Goal: Information Seeking & Learning: Check status

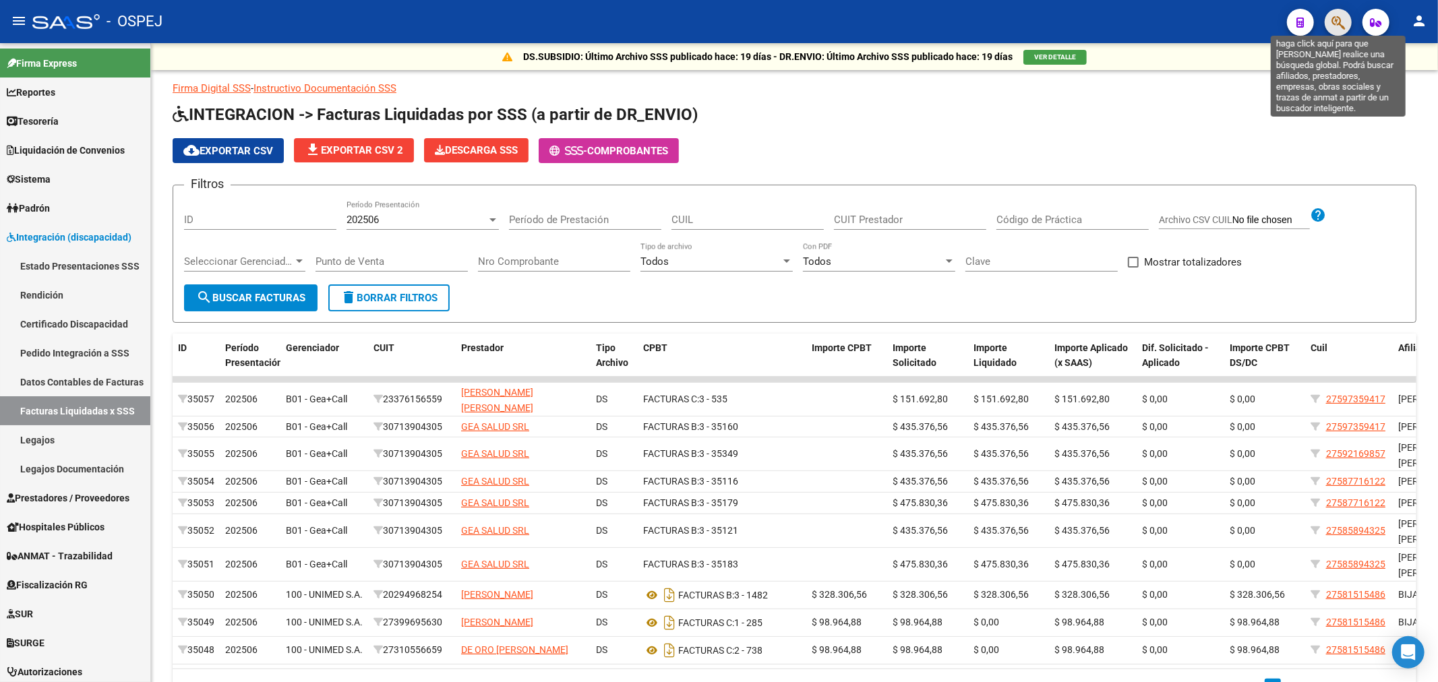
click at [1332, 18] on icon "button" at bounding box center [1337, 23] width 13 height 16
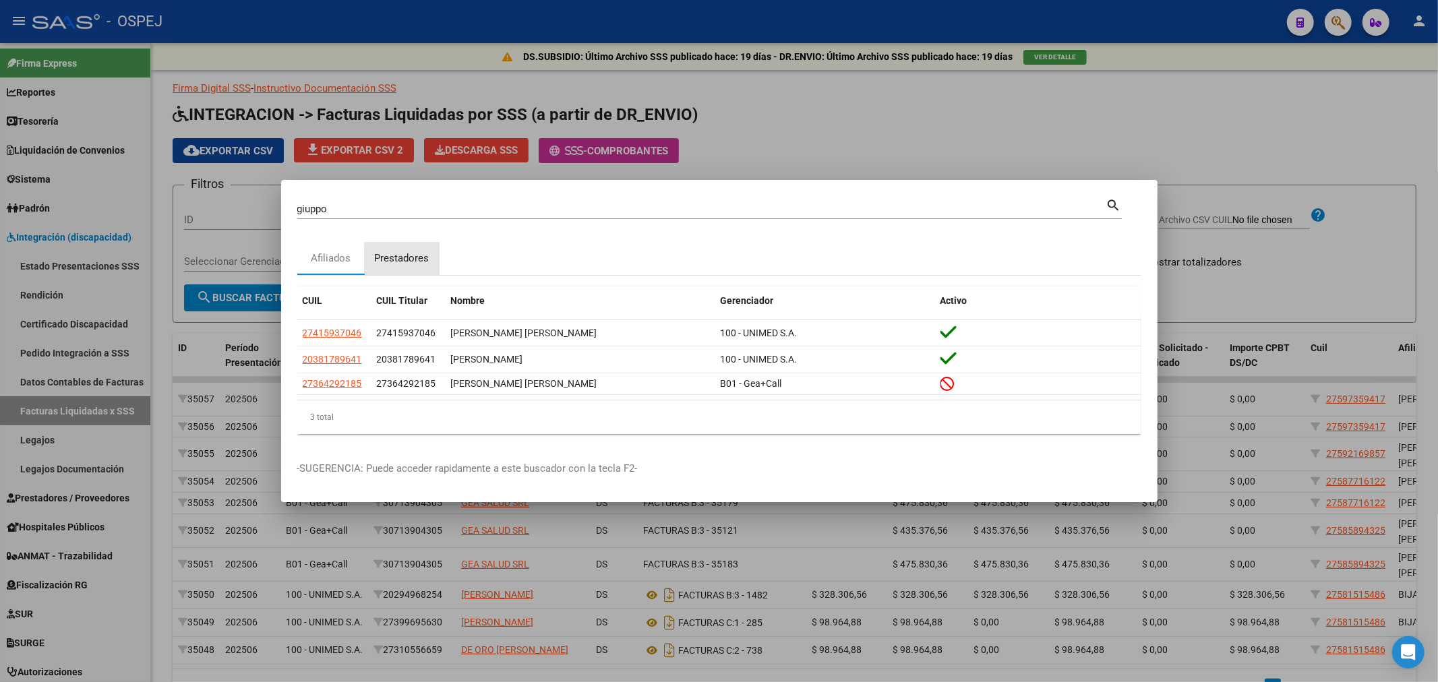
click at [426, 264] on div "Prestadores" at bounding box center [402, 259] width 55 height 16
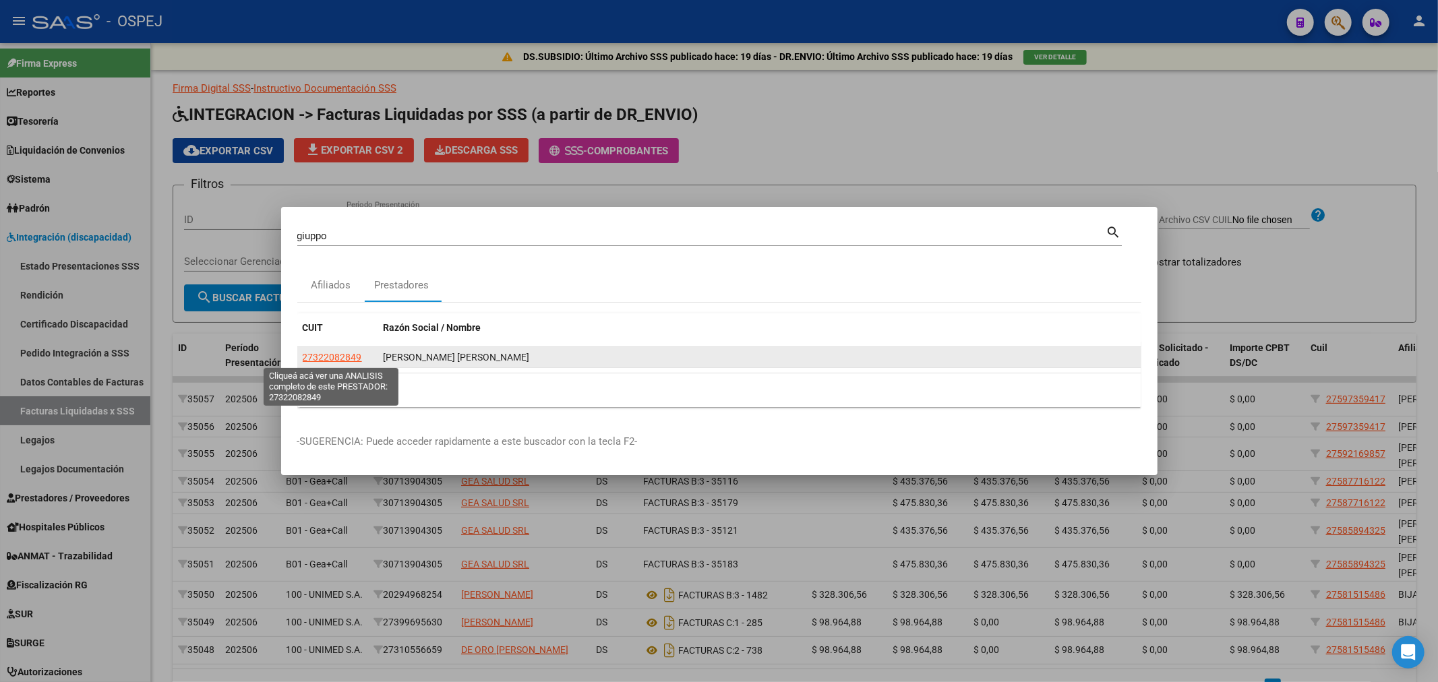
click at [328, 357] on span "27322082849" at bounding box center [332, 357] width 59 height 11
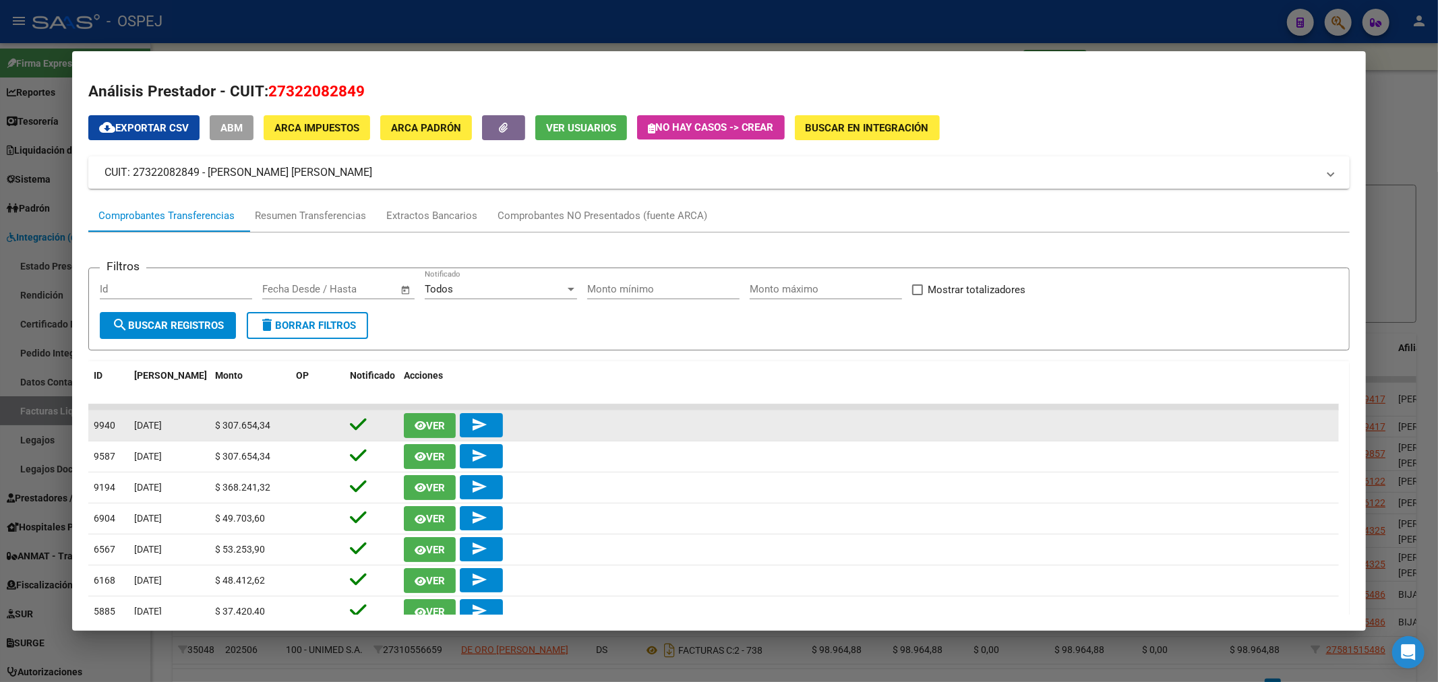
click at [423, 421] on icon "button" at bounding box center [420, 426] width 11 height 10
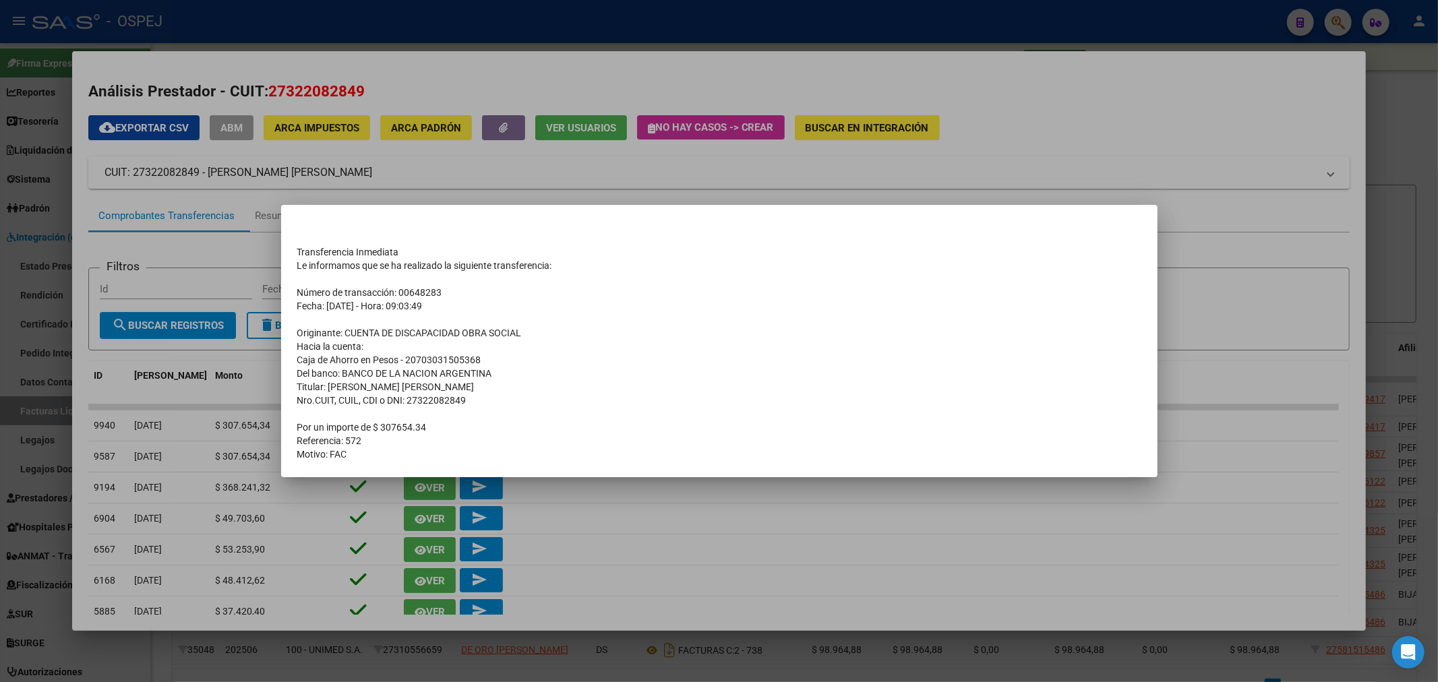
click at [601, 130] on div at bounding box center [719, 341] width 1438 height 682
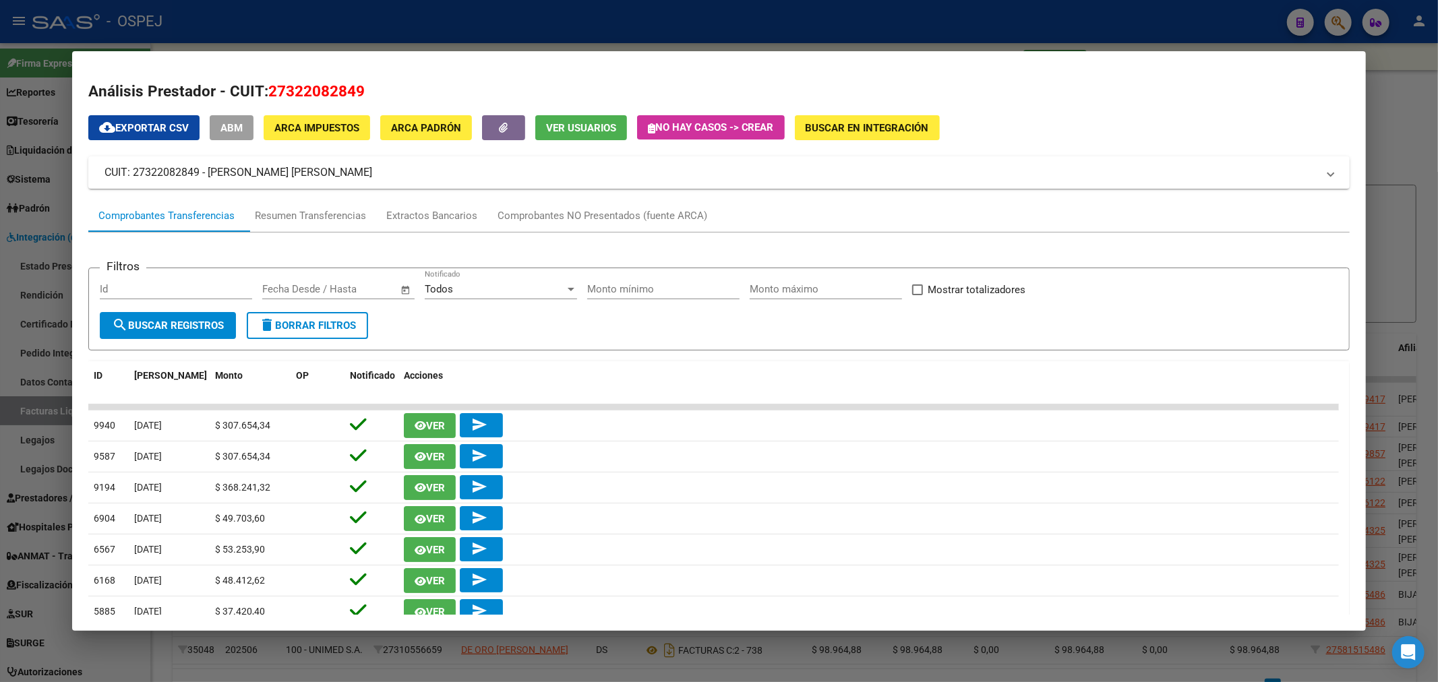
click at [501, 16] on div at bounding box center [719, 341] width 1438 height 682
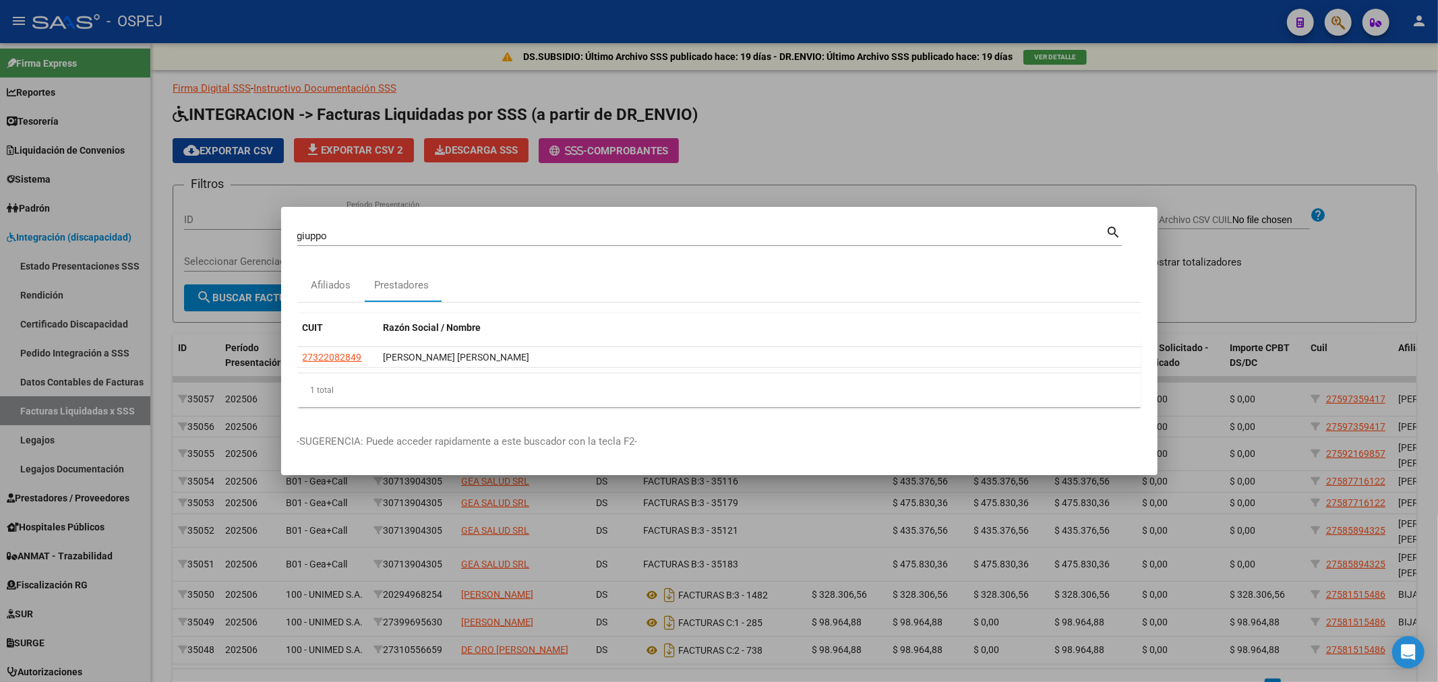
drag, startPoint x: 345, startPoint y: 241, endPoint x: 336, endPoint y: 234, distance: 11.6
click at [336, 234] on div "[PERSON_NAME] (apellido, dni, [PERSON_NAME], nro traspaso, cuit, obra social)" at bounding box center [701, 236] width 809 height 20
drag, startPoint x: 341, startPoint y: 229, endPoint x: 0, endPoint y: 241, distance: 341.3
click at [0, 241] on div "[PERSON_NAME] (apellido, dni, cuil, nro traspaso, cuit, obra social) search Afi…" at bounding box center [719, 341] width 1438 height 682
type input "m"
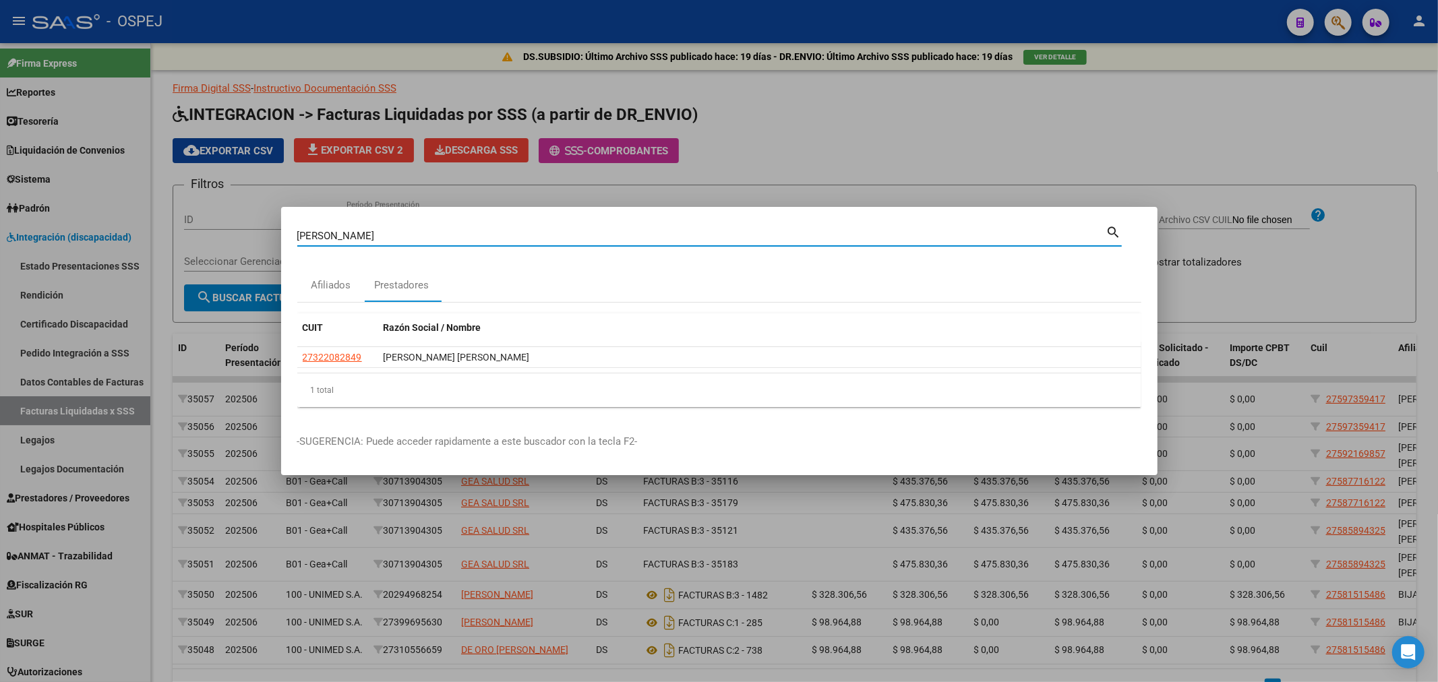
type input "[PERSON_NAME]"
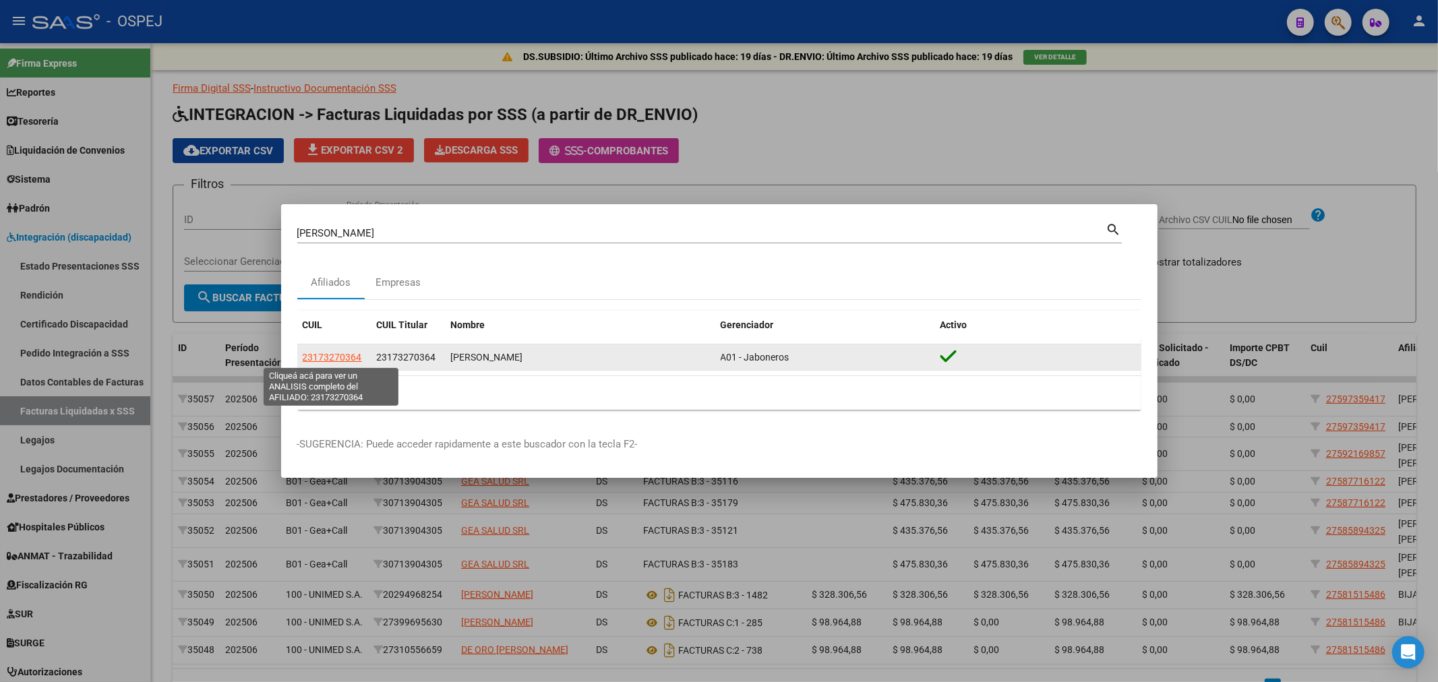
click at [344, 358] on span "23173270364" at bounding box center [332, 357] width 59 height 11
type textarea "23173270364"
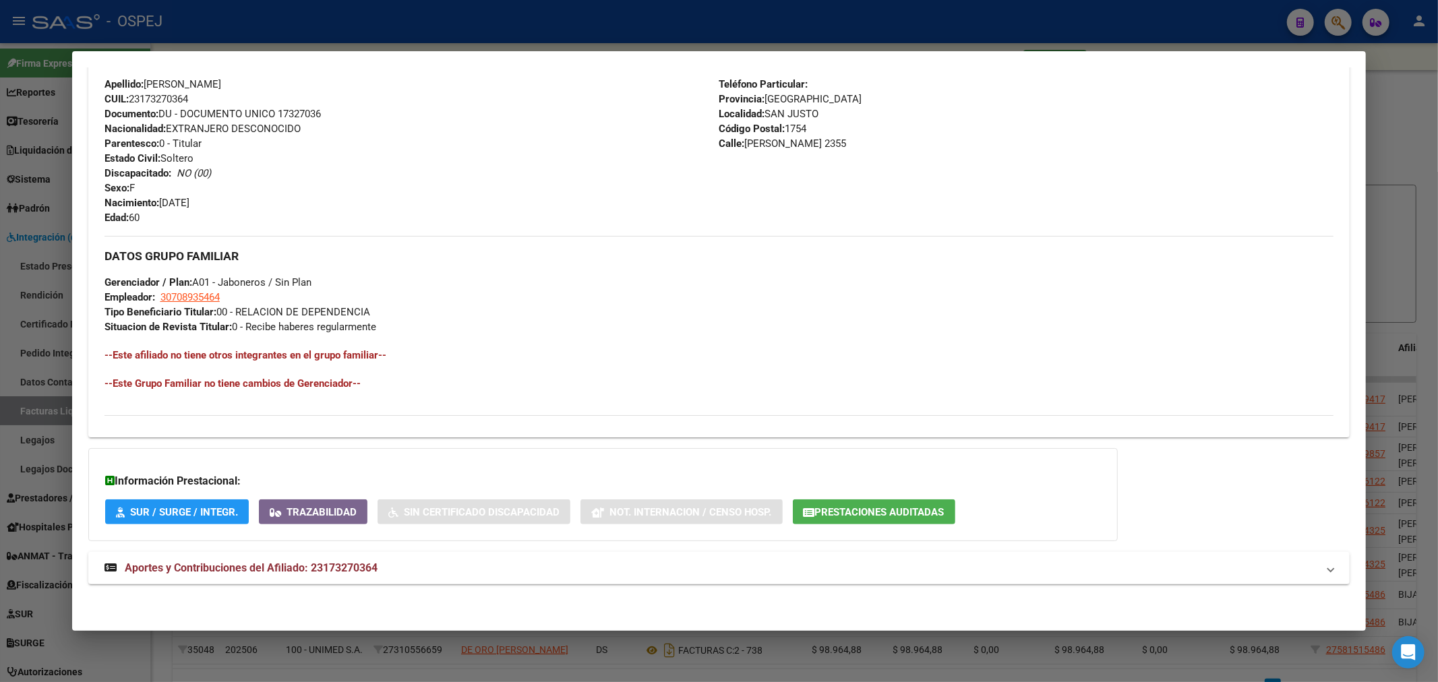
drag, startPoint x: 461, startPoint y: 553, endPoint x: 474, endPoint y: 546, distance: 15.4
click at [462, 553] on mat-expansion-panel-header "Aportes y Contribuciones del Afiliado: 23173270364" at bounding box center [719, 568] width 1262 height 32
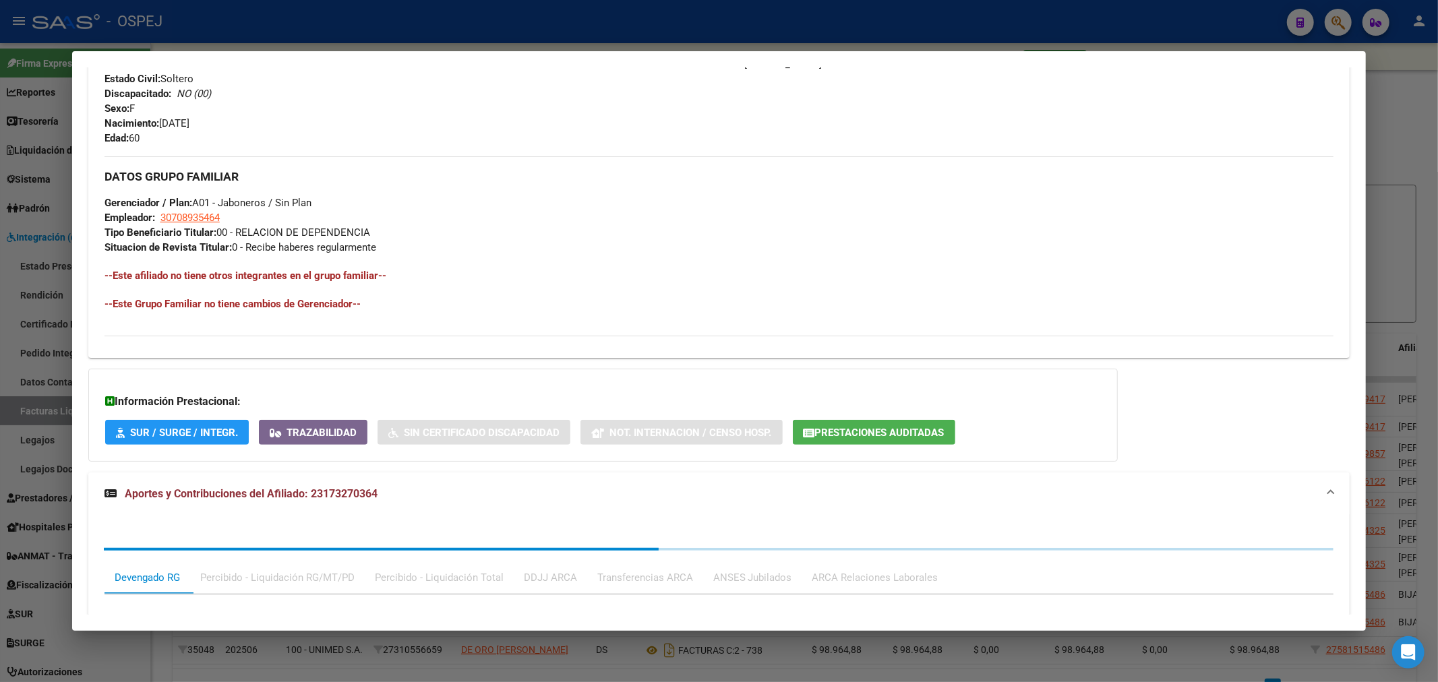
scroll to position [830, 0]
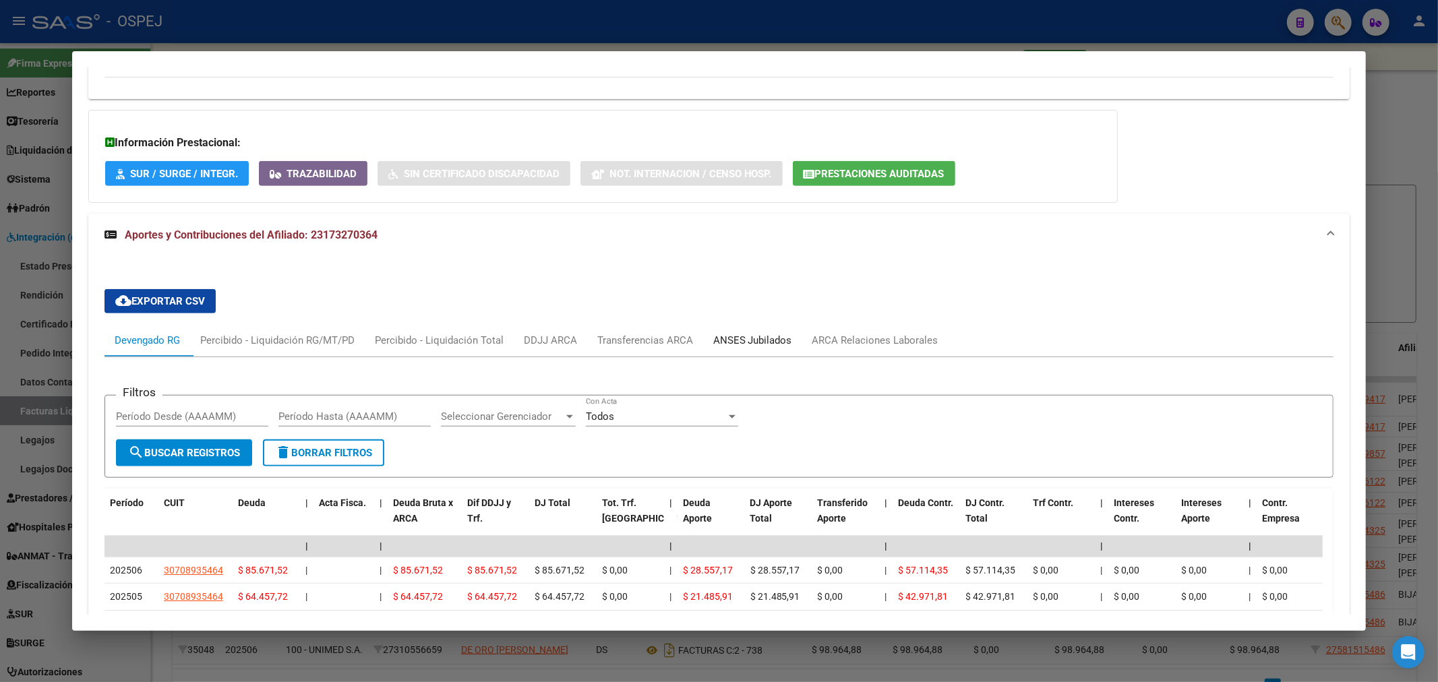
click at [750, 332] on div "ANSES Jubilados" at bounding box center [752, 340] width 99 height 32
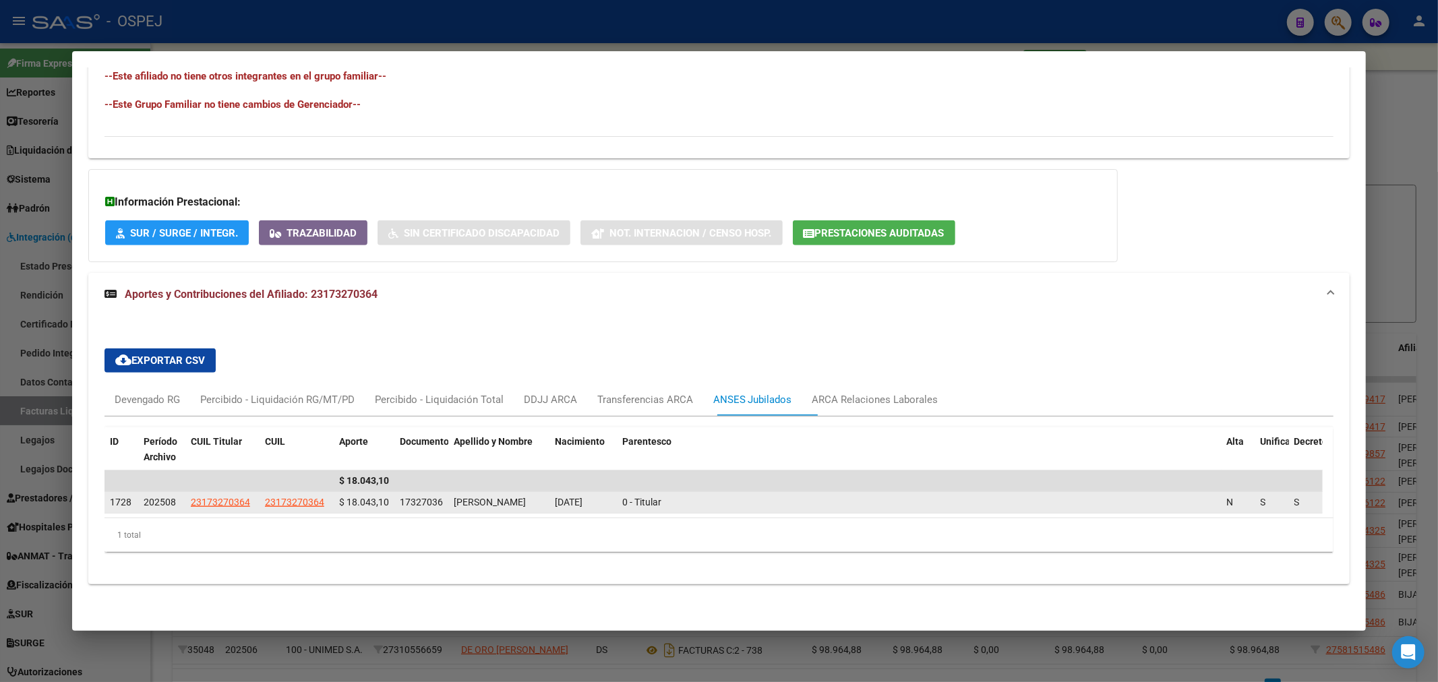
scroll to position [771, 0]
drag, startPoint x: 1258, startPoint y: 502, endPoint x: 1322, endPoint y: 437, distance: 91.0
click at [1318, 497] on div "1728 202508 23173270364 23173270364 $ 18.043,10 17327036 [PERSON_NAME] [DATE] 0…" at bounding box center [713, 503] width 1218 height 22
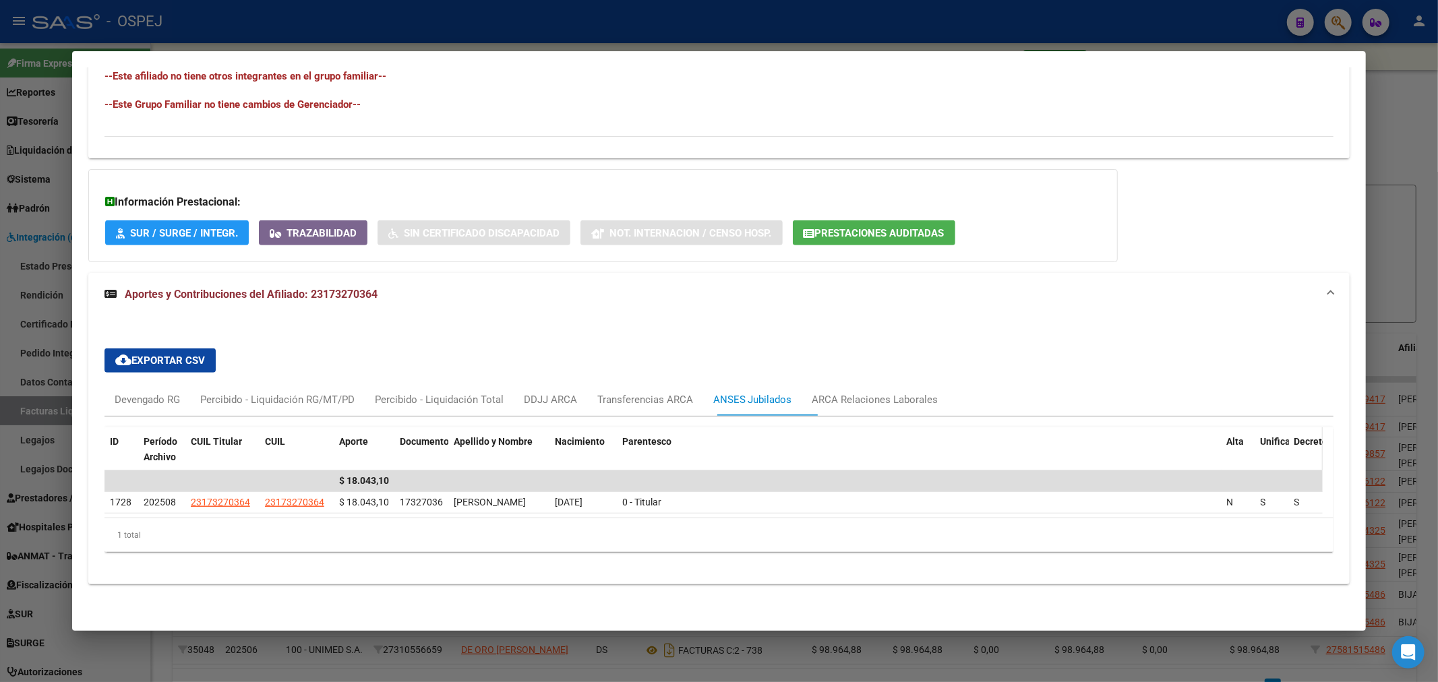
click at [1318, 437] on span at bounding box center [1319, 449] width 6 height 44
click at [1298, 437] on span "Decreto" at bounding box center [1312, 441] width 34 height 11
click at [1269, 437] on span "Unificacion" at bounding box center [1286, 441] width 49 height 11
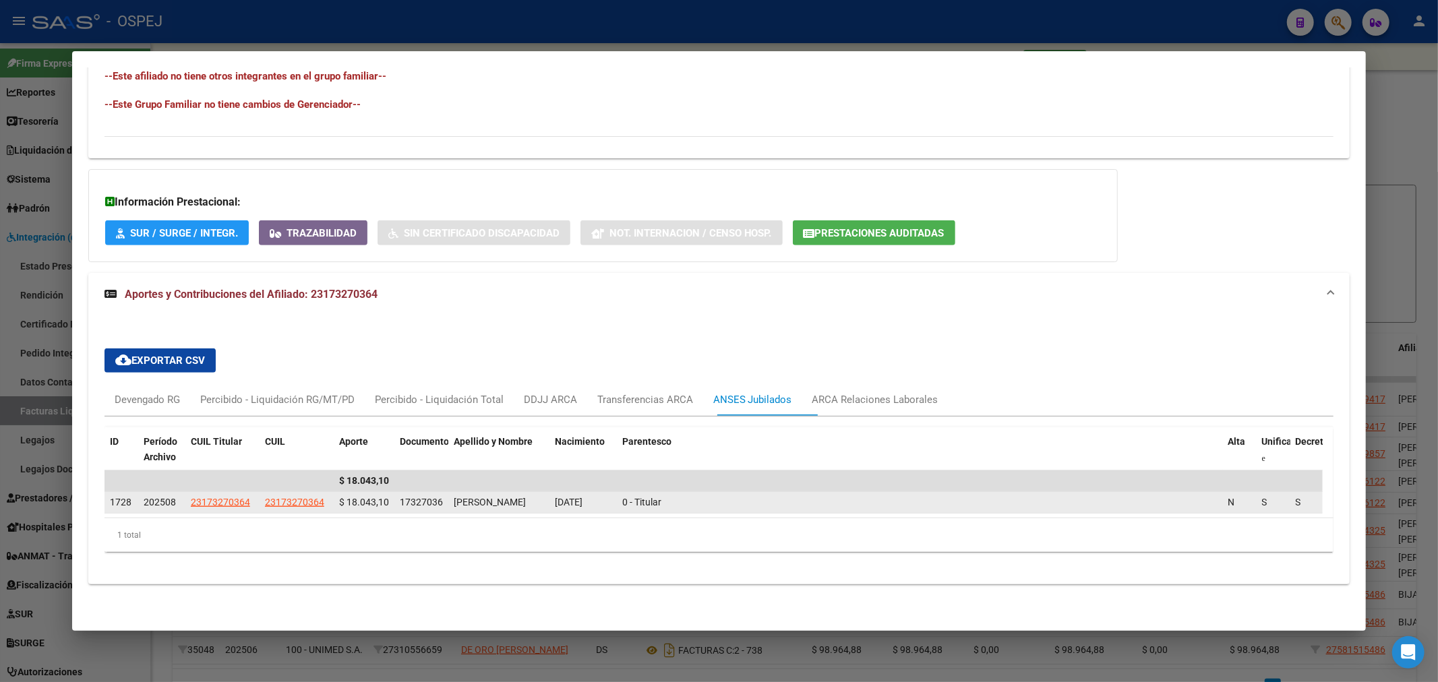
click at [1229, 501] on span "N" at bounding box center [1231, 502] width 7 height 11
drag, startPoint x: 1229, startPoint y: 501, endPoint x: 1302, endPoint y: 503, distance: 73.5
click at [1250, 503] on div "N" at bounding box center [1239, 503] width 23 height 16
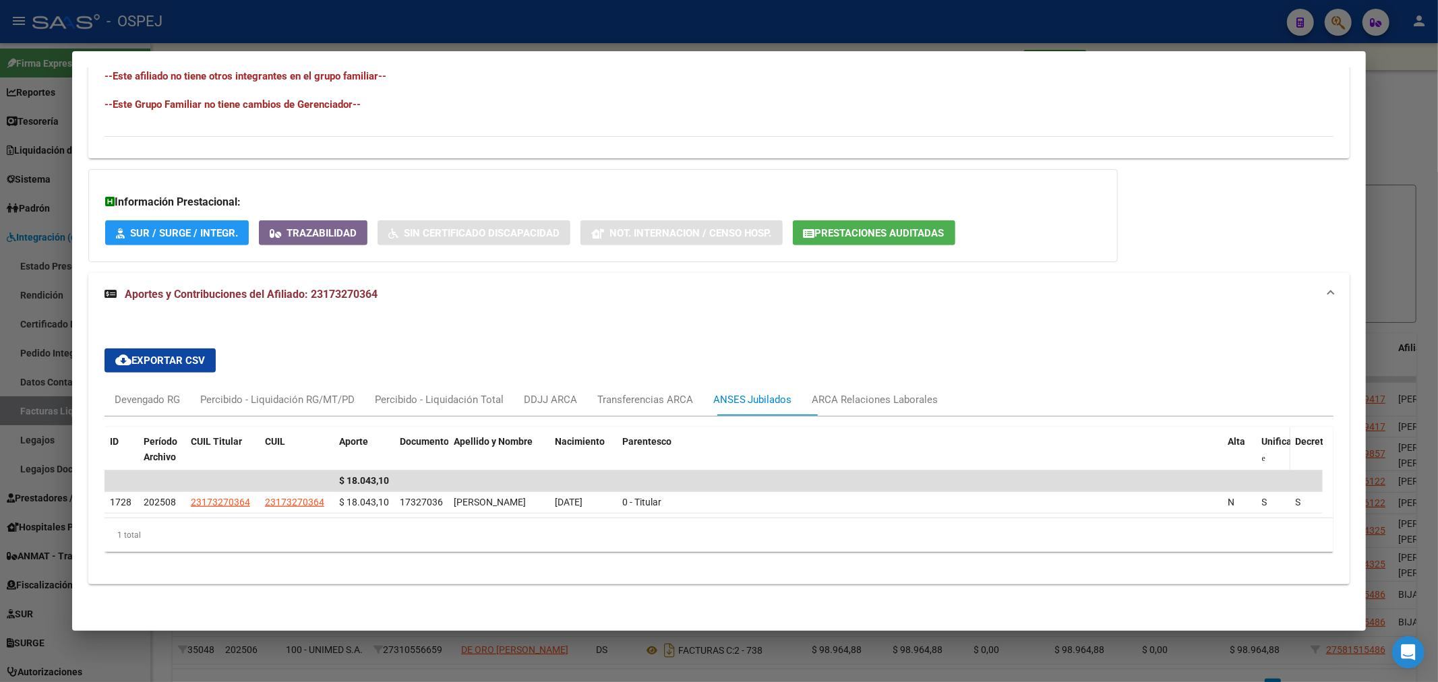
click at [1263, 456] on span at bounding box center [1263, 458] width 3 height 8
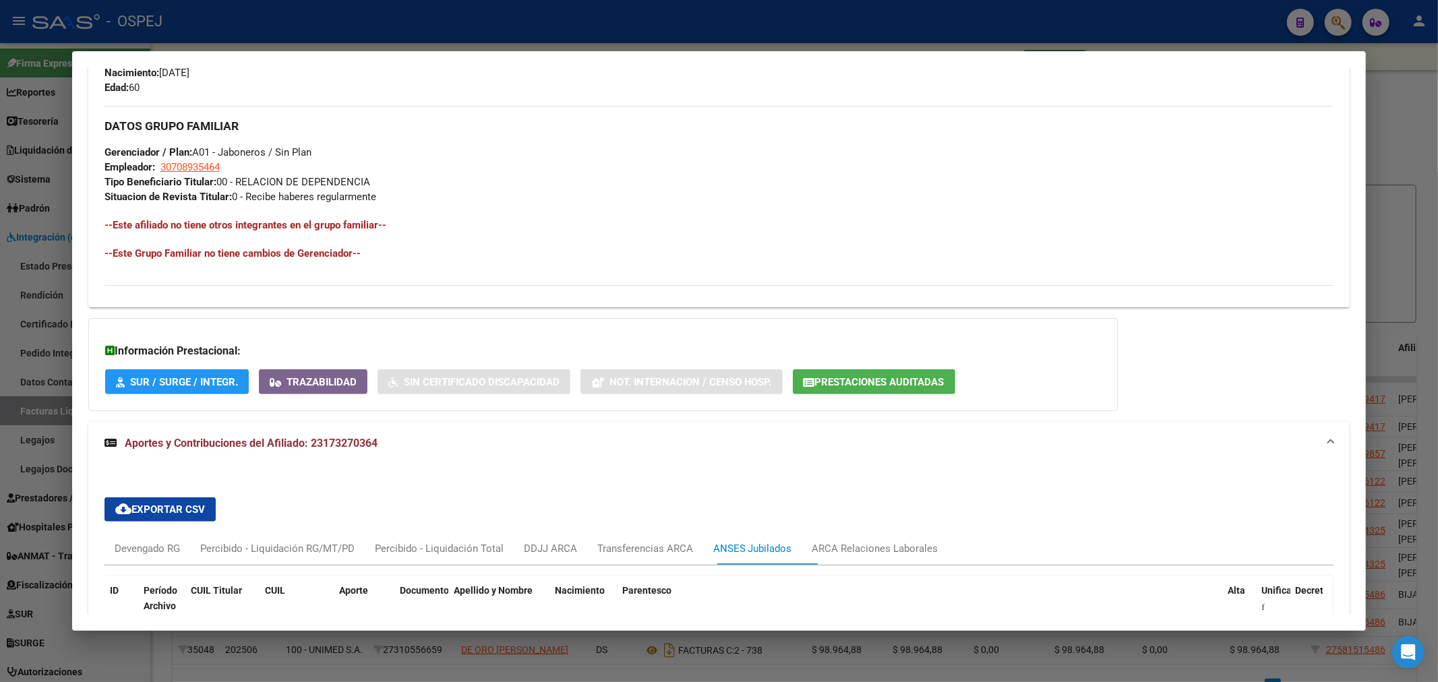
scroll to position [547, 0]
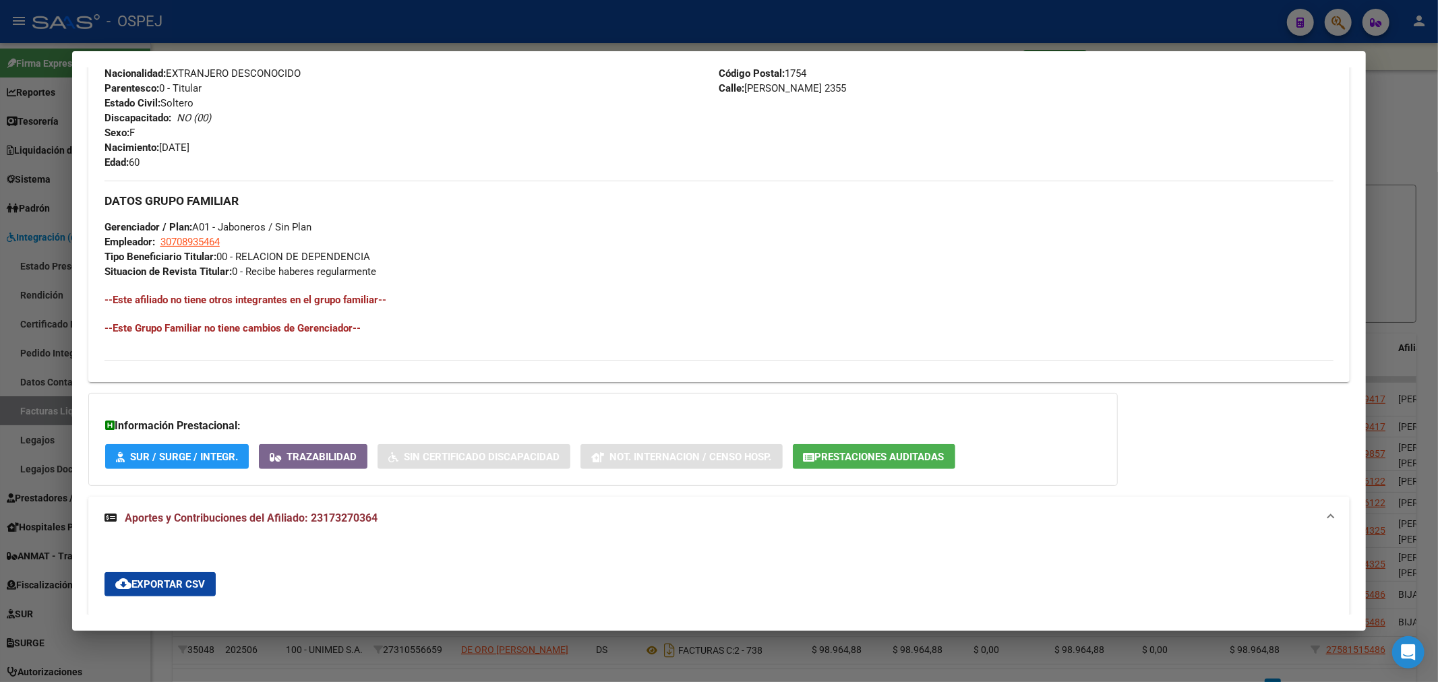
click at [693, 18] on div at bounding box center [719, 341] width 1438 height 682
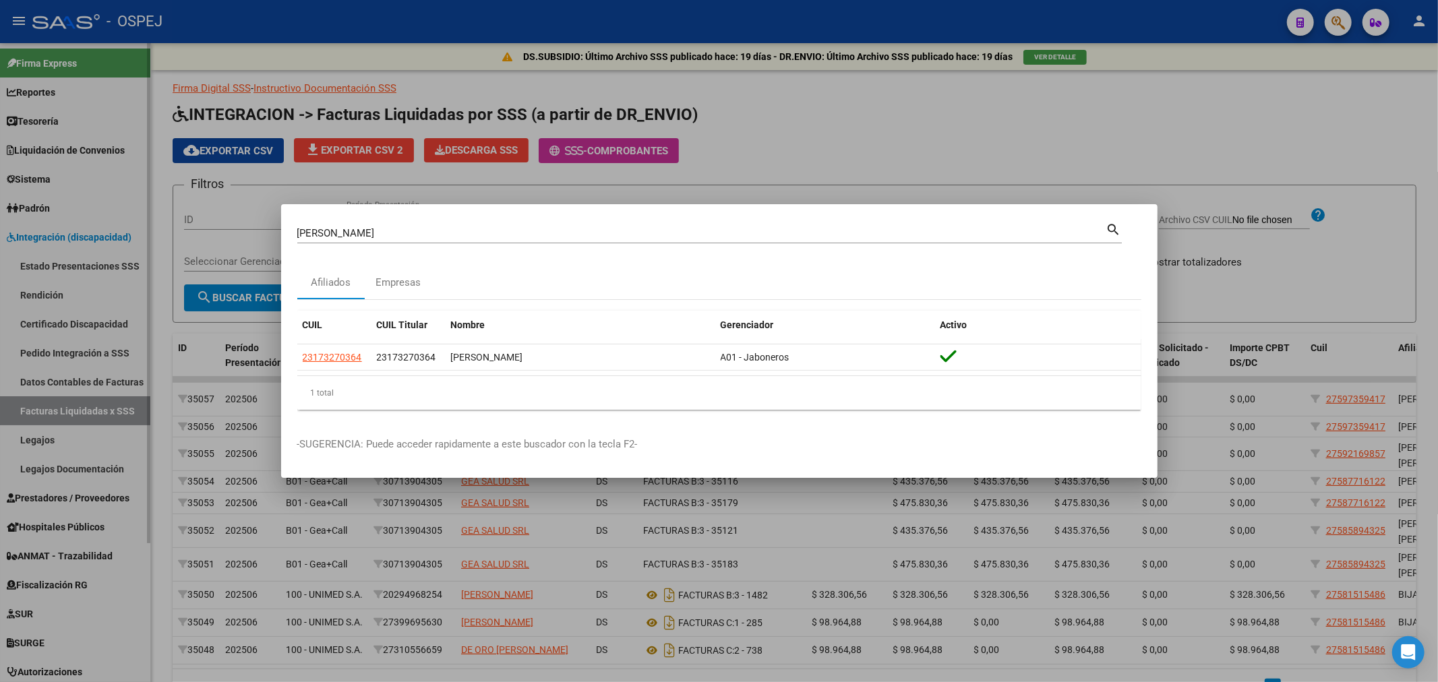
click at [52, 475] on div at bounding box center [719, 341] width 1438 height 682
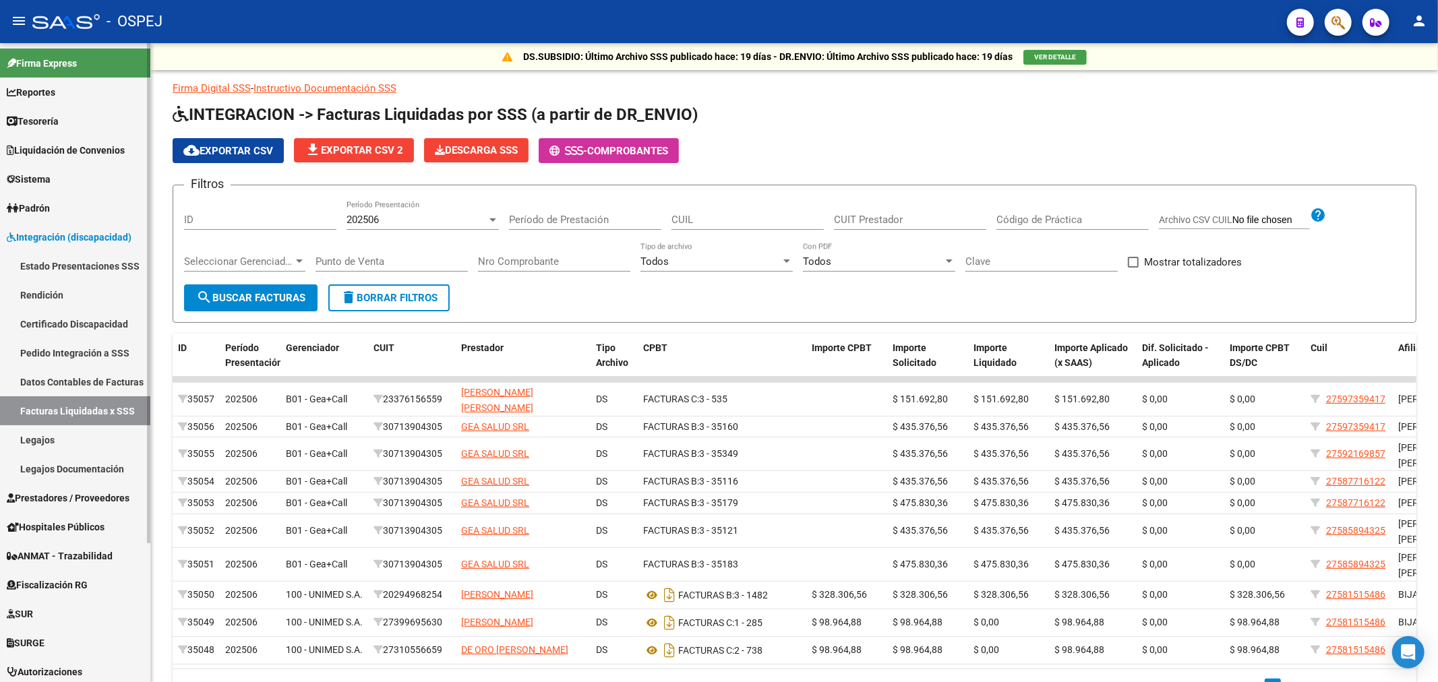
scroll to position [177, 0]
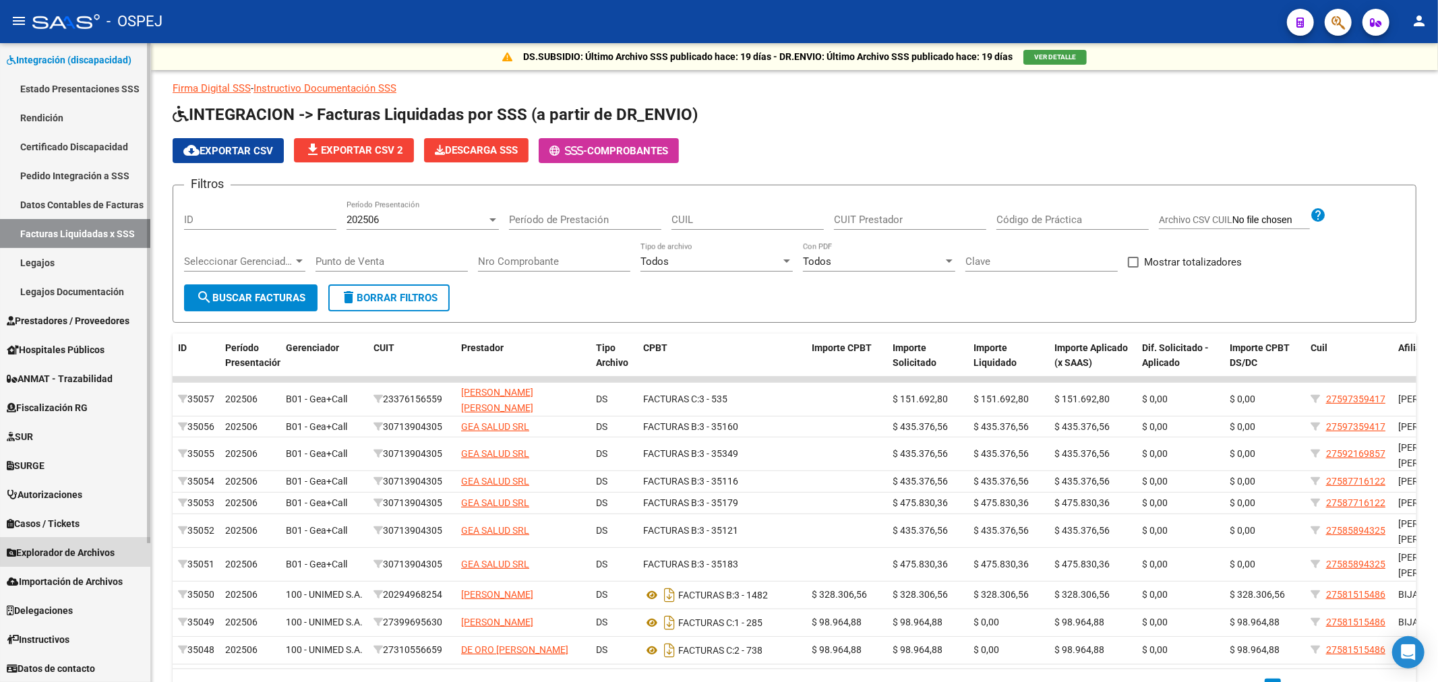
click at [84, 540] on link "Explorador de Archivos" at bounding box center [75, 552] width 150 height 29
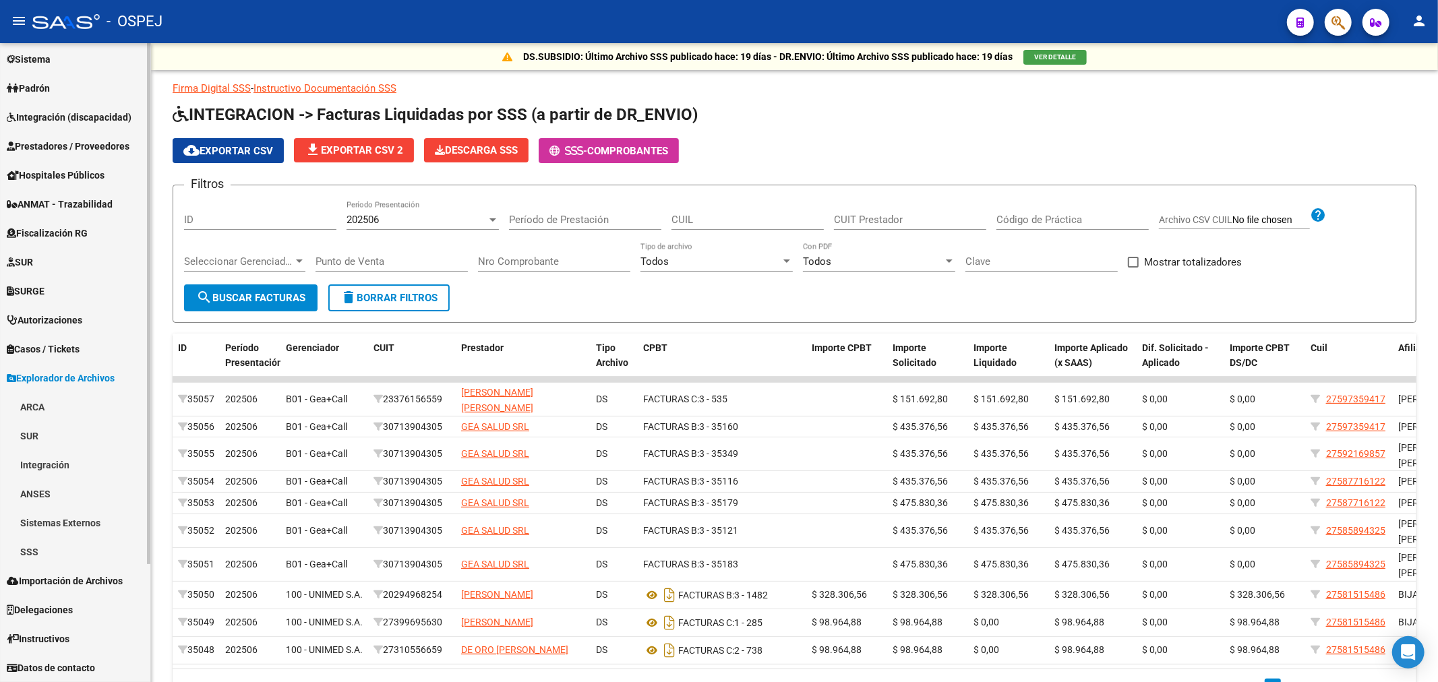
scroll to position [119, 0]
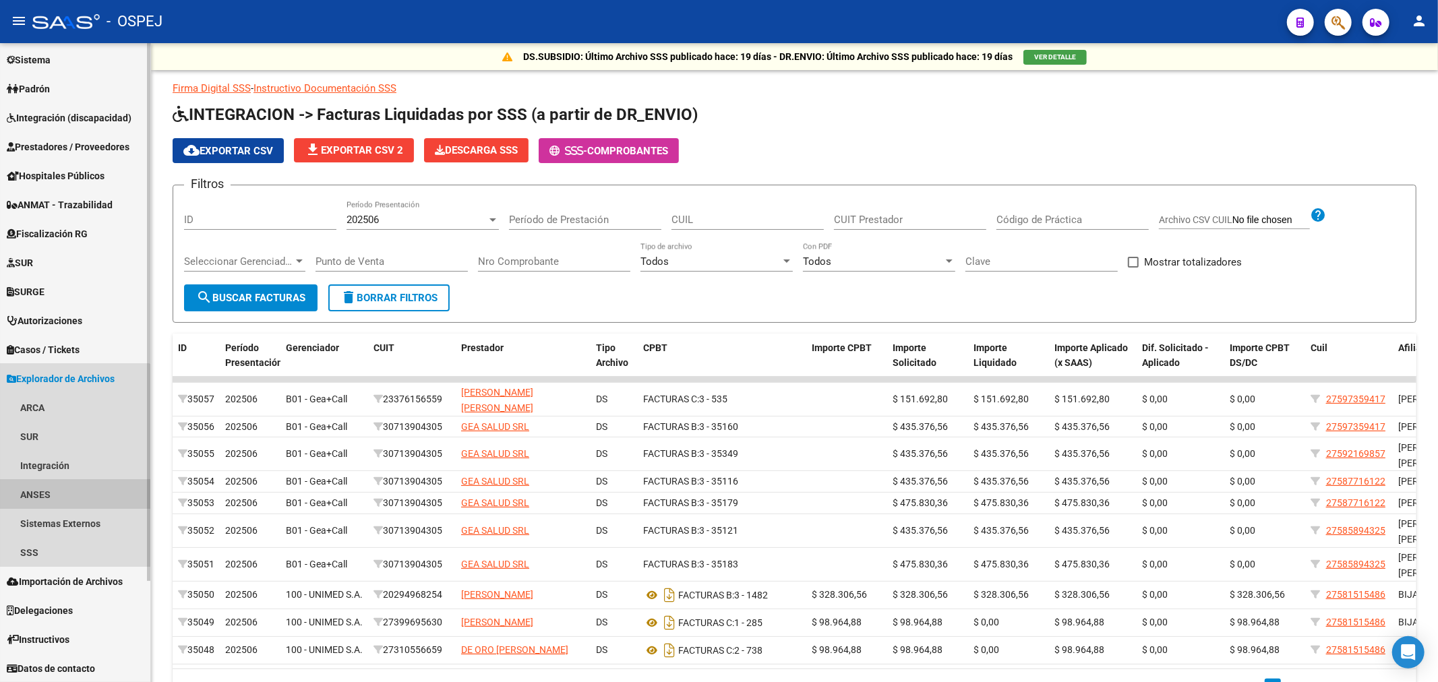
click at [46, 495] on link "ANSES" at bounding box center [75, 494] width 150 height 29
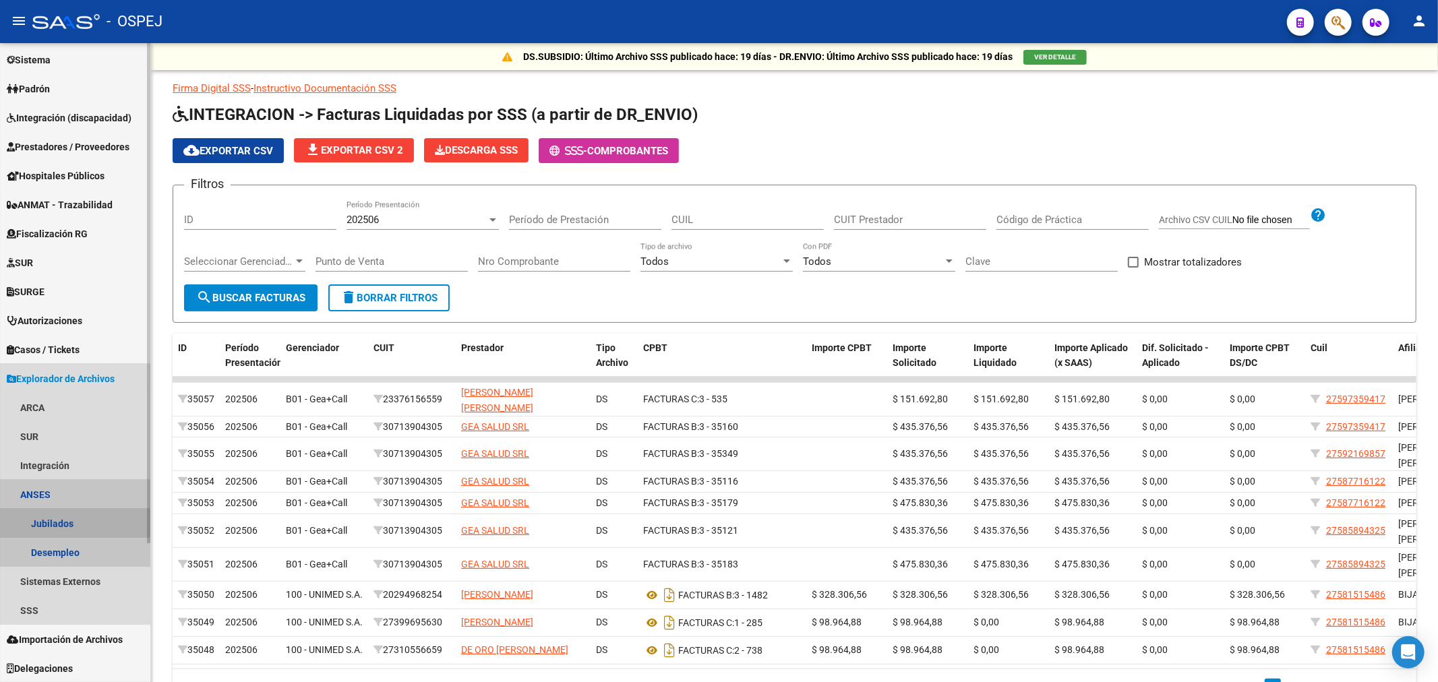
click at [66, 524] on link "Jubilados" at bounding box center [75, 523] width 150 height 29
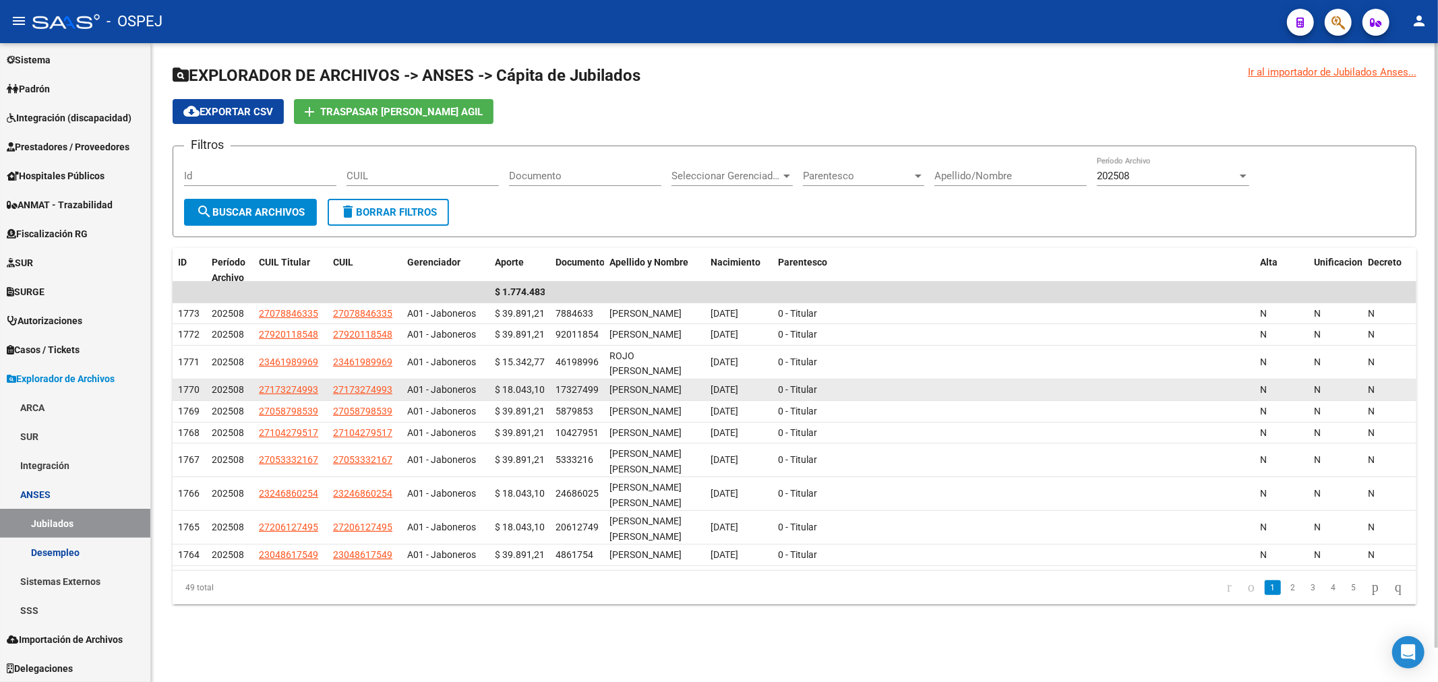
scroll to position [15, 0]
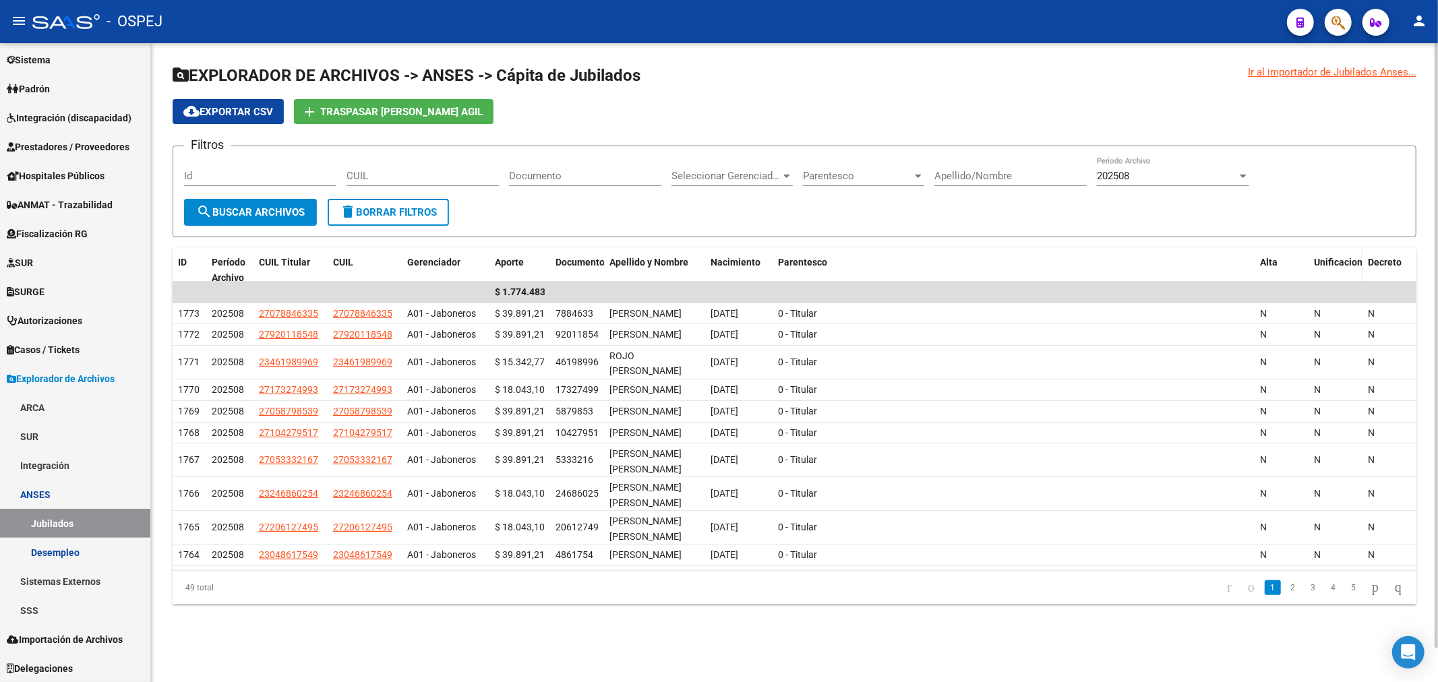
click at [1335, 257] on span "Unificacion" at bounding box center [1338, 262] width 49 height 11
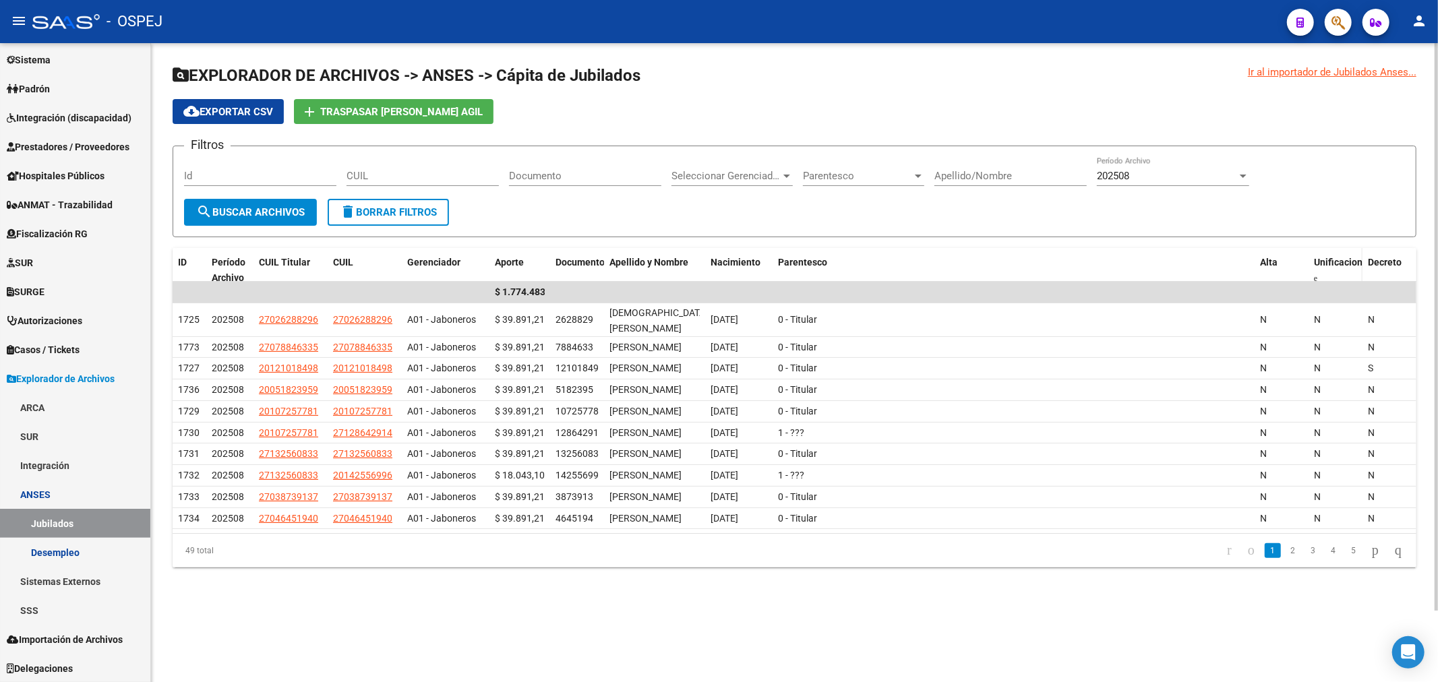
click at [1335, 257] on span "Unificacion" at bounding box center [1338, 262] width 49 height 11
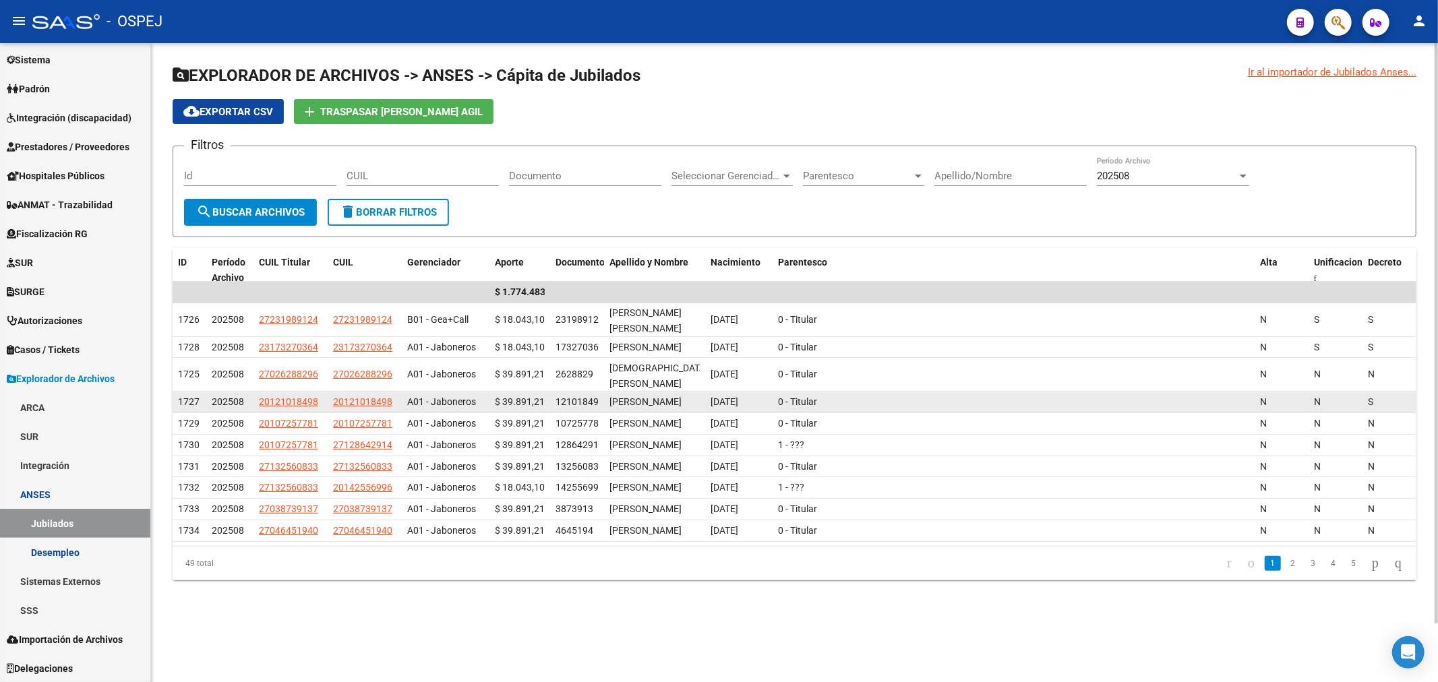
click at [1316, 396] on span "N" at bounding box center [1317, 401] width 7 height 11
click at [1369, 396] on span "S" at bounding box center [1370, 401] width 5 height 11
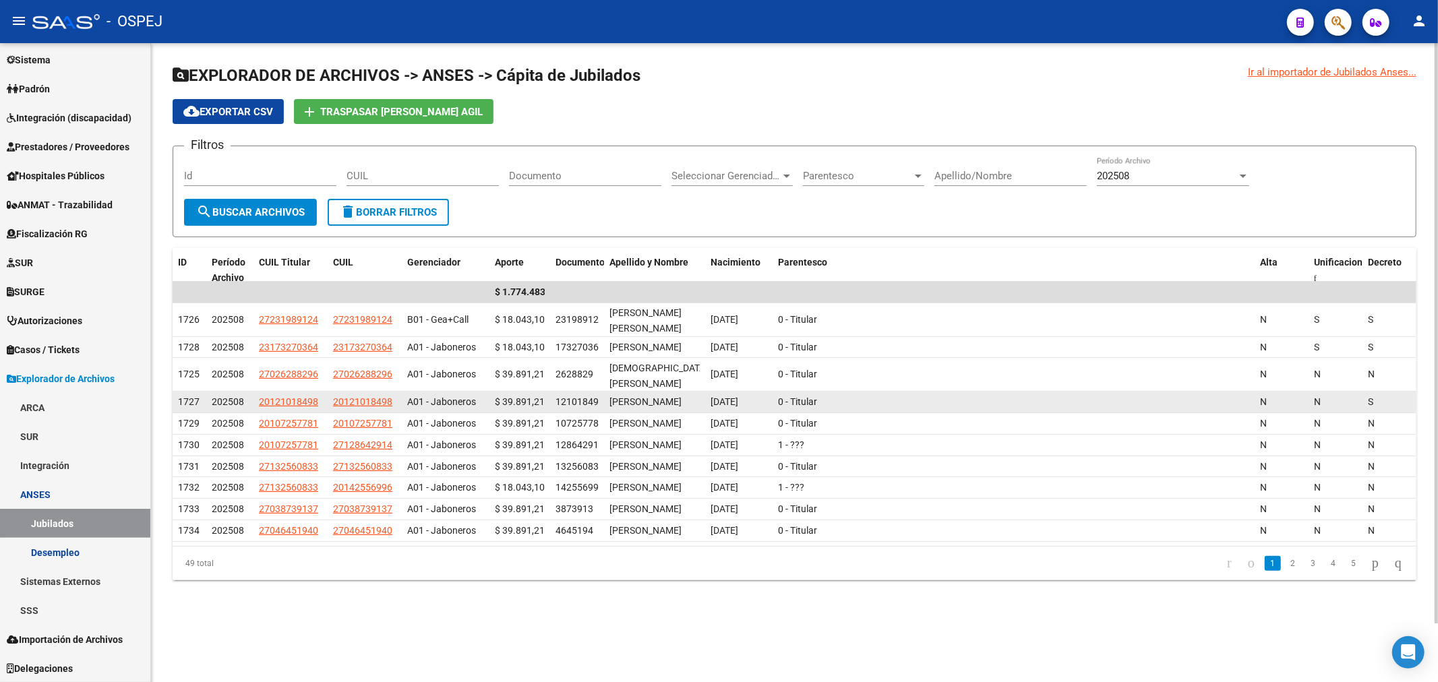
drag, startPoint x: 1376, startPoint y: 391, endPoint x: 395, endPoint y: 403, distance: 980.7
click at [395, 403] on div "1727 202508 20121018498 20121018498 A01 - Jaboneros $ 39.891,21 12101849 [PERSO…" at bounding box center [795, 403] width 1244 height 22
click at [510, 396] on span "$ 39.891,21" at bounding box center [520, 401] width 50 height 11
click at [510, 394] on div "$ 39.891,21" at bounding box center [520, 402] width 50 height 16
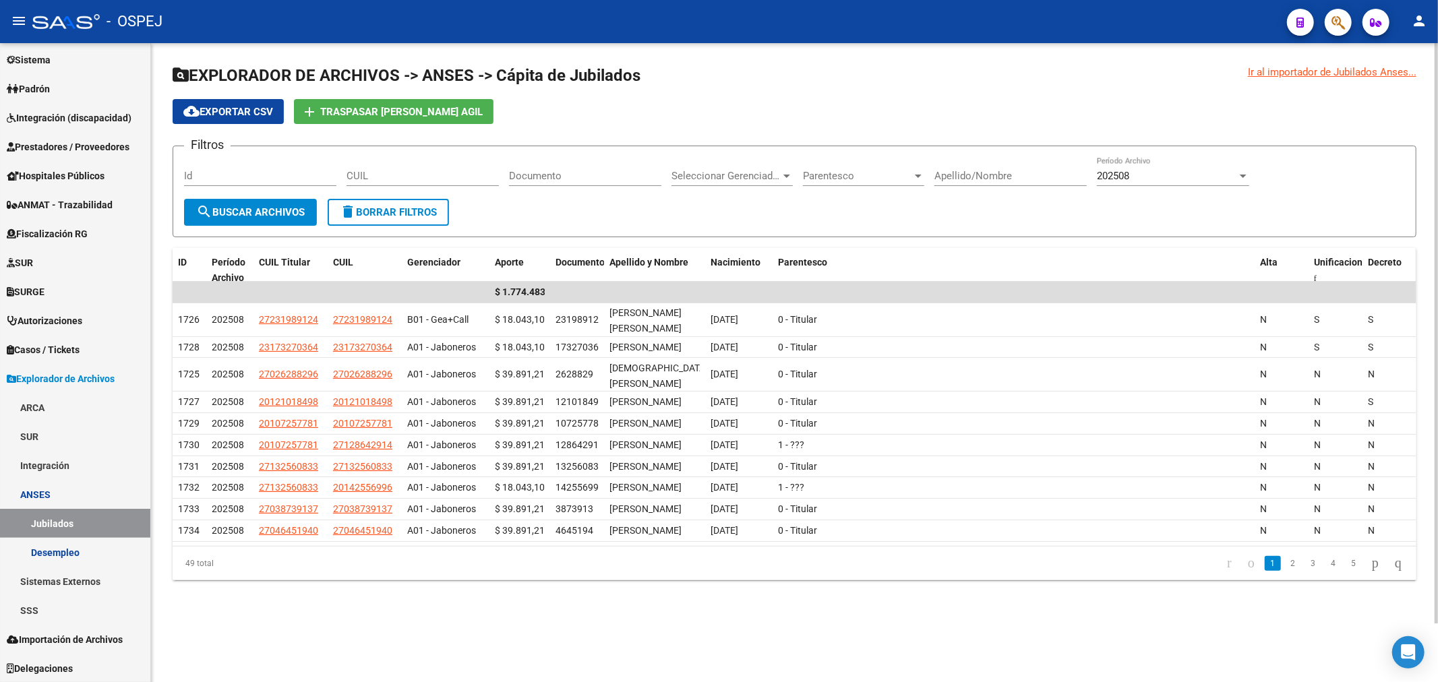
click at [1395, 257] on span "Decreto" at bounding box center [1385, 262] width 34 height 11
click at [373, 106] on button "add Traspasar [PERSON_NAME] Agil" at bounding box center [394, 111] width 200 height 25
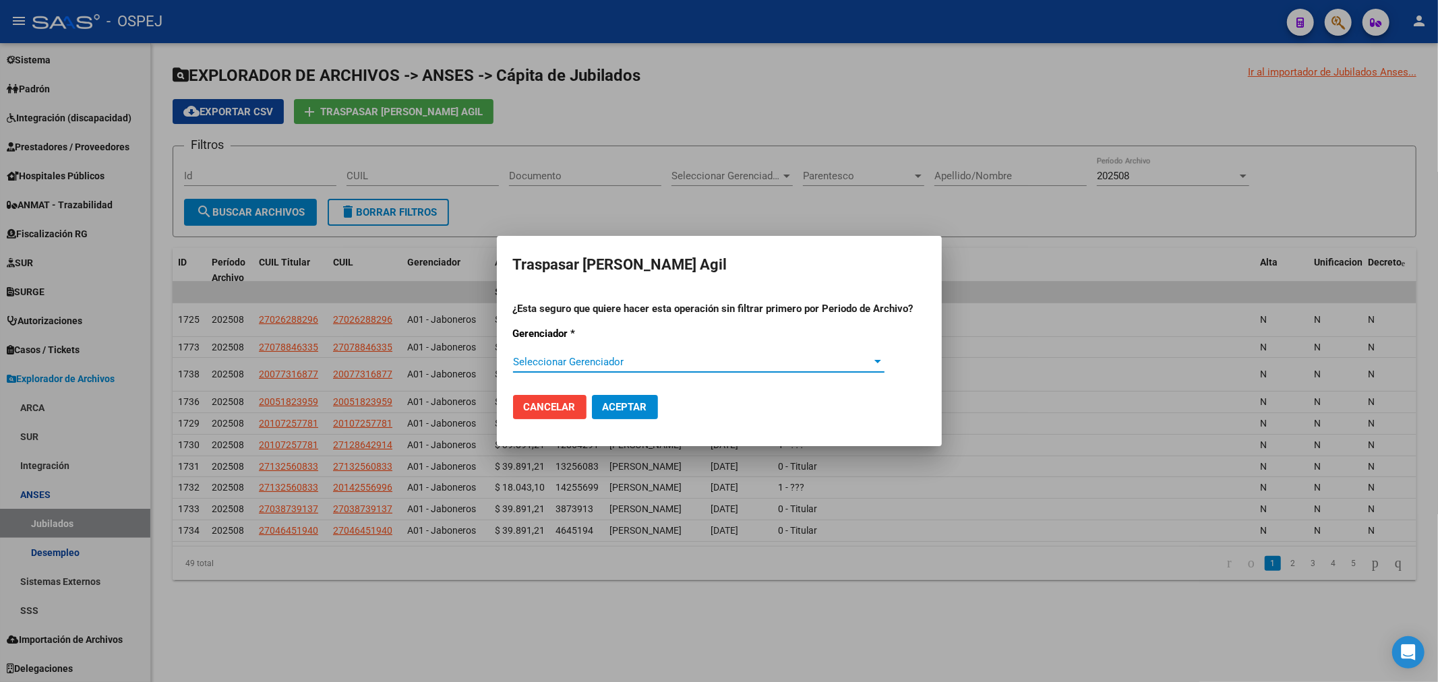
click at [609, 362] on span "Seleccionar Gerenciador" at bounding box center [692, 362] width 359 height 12
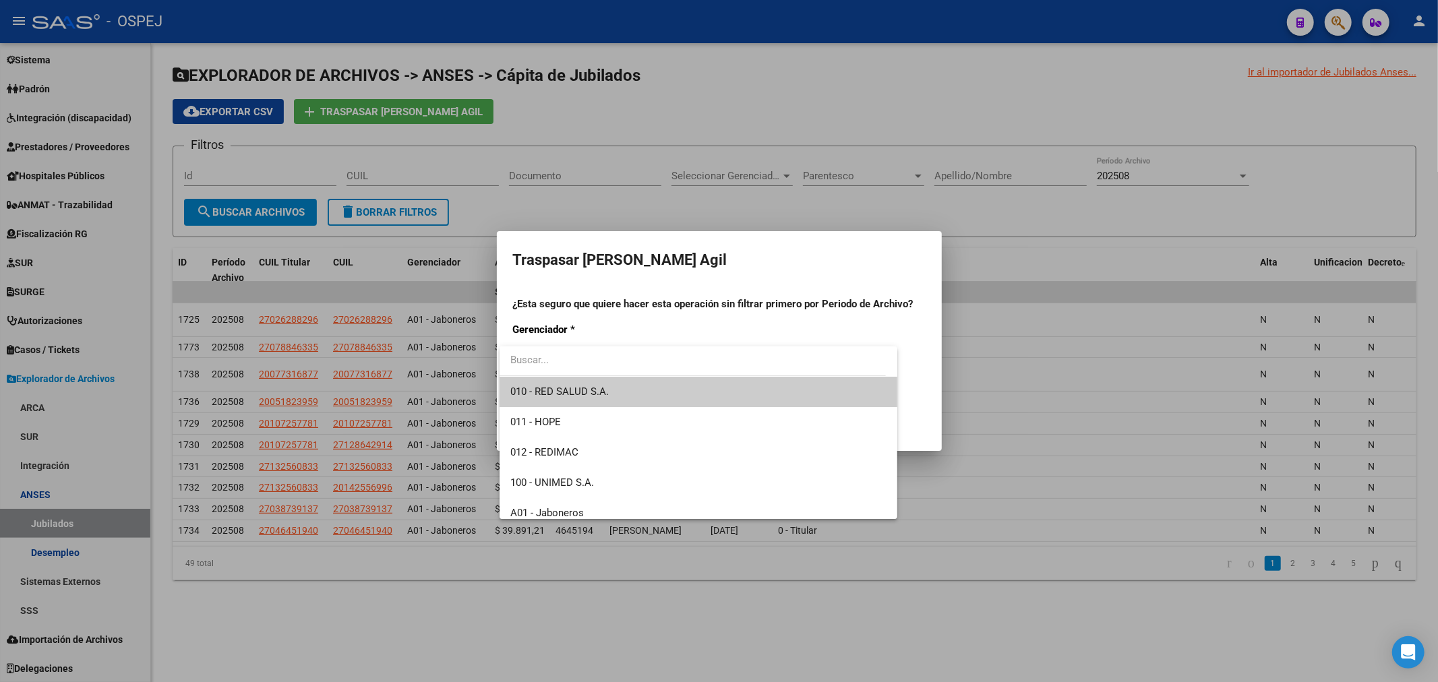
scroll to position [221, 0]
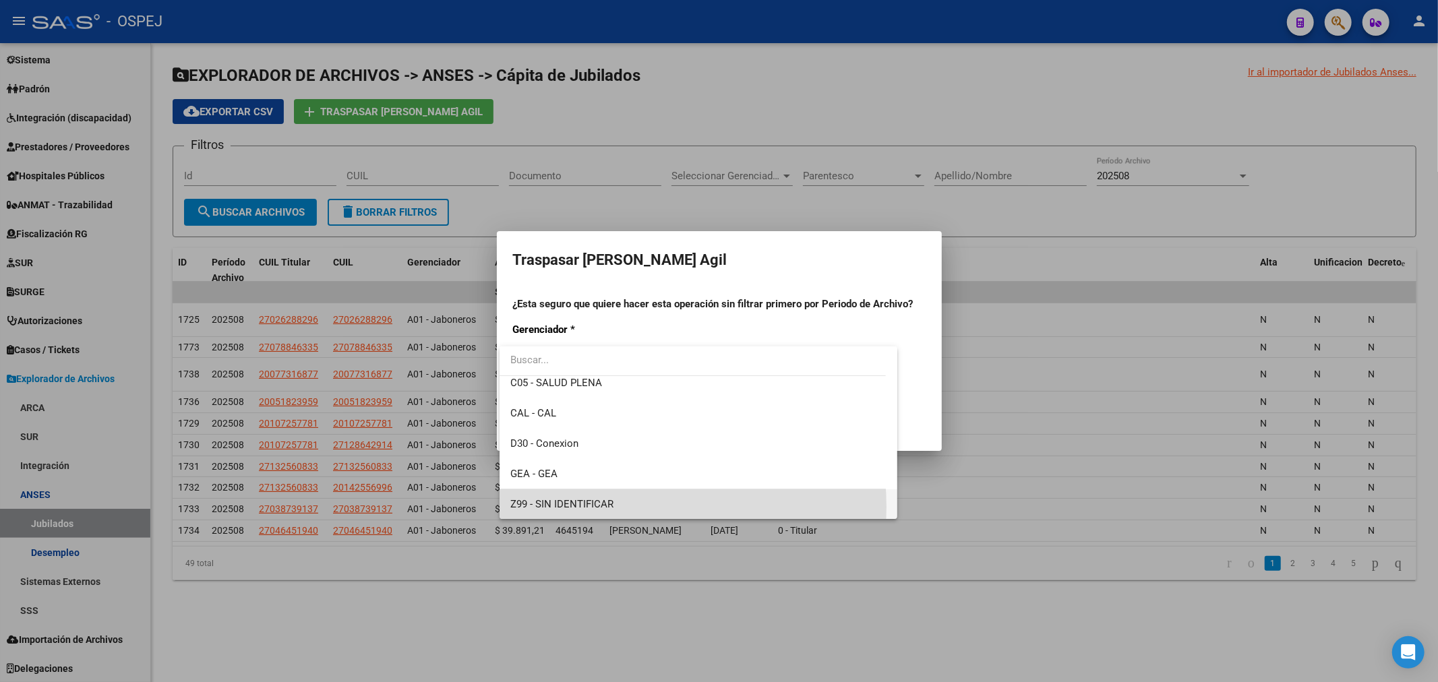
click at [615, 506] on span "Z99 - SIN IDENTIFICAR" at bounding box center [698, 504] width 376 height 30
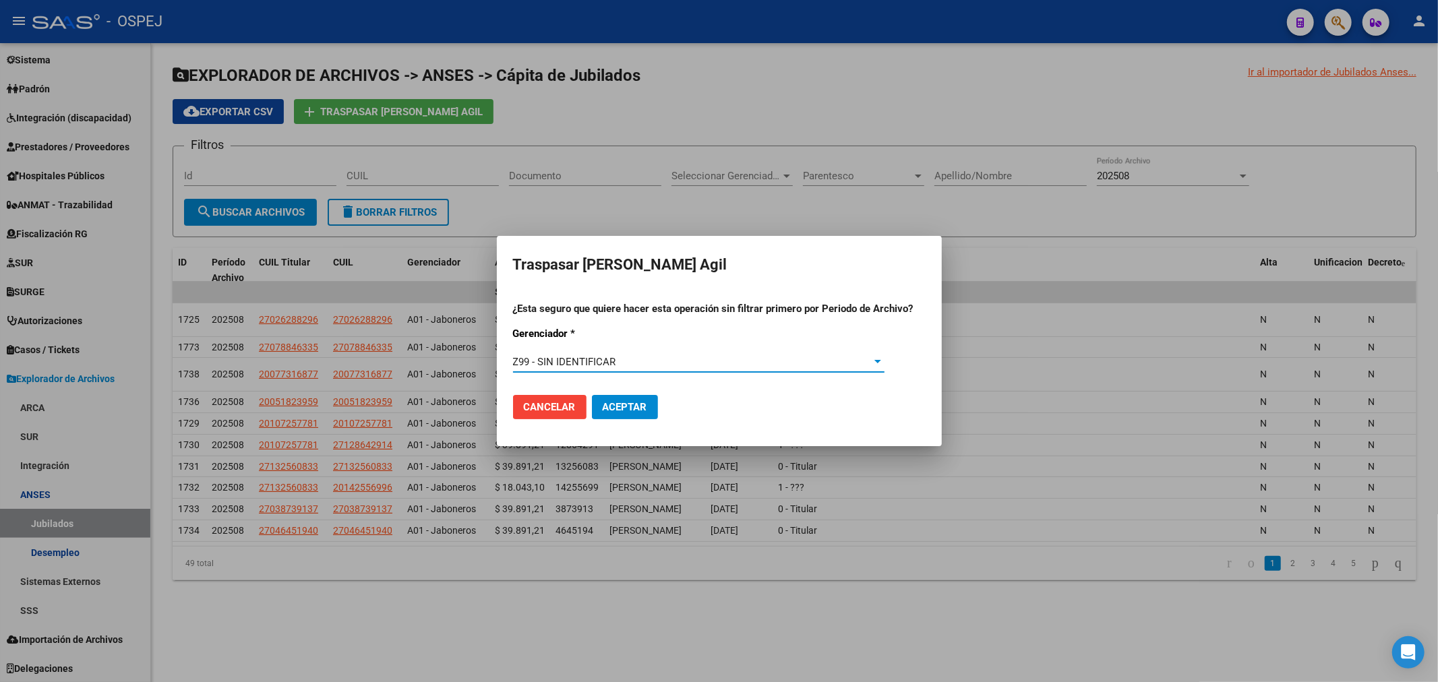
click at [654, 356] on div "Z99 - SIN IDENTIFICAR" at bounding box center [692, 362] width 359 height 12
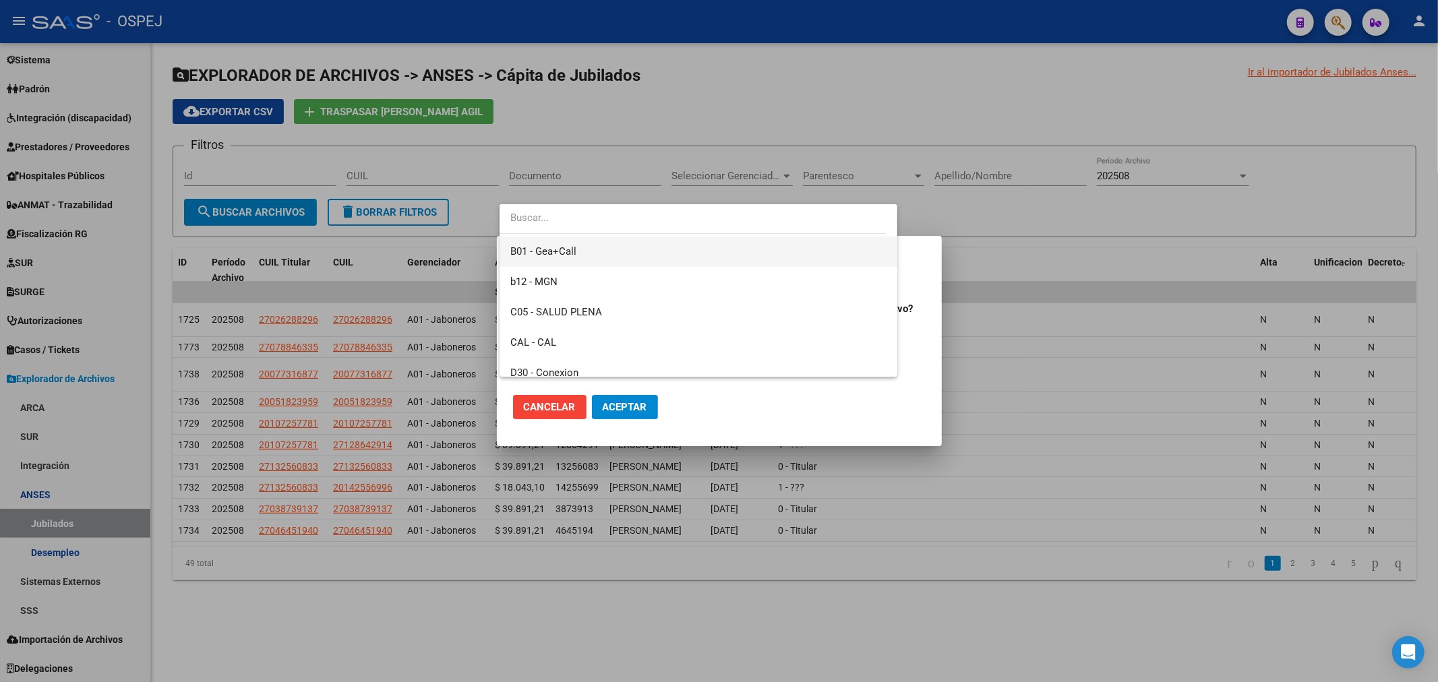
scroll to position [75, 0]
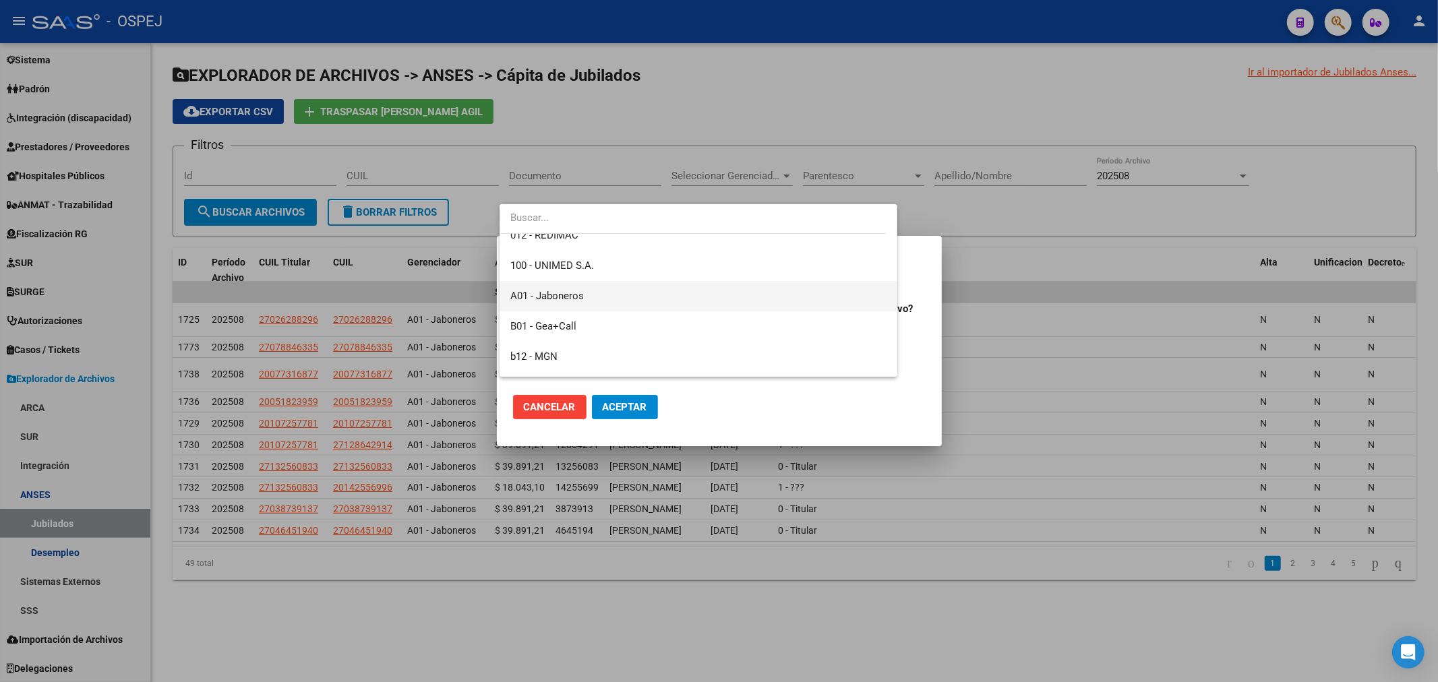
click at [582, 304] on span "A01 - Jaboneros" at bounding box center [698, 296] width 376 height 30
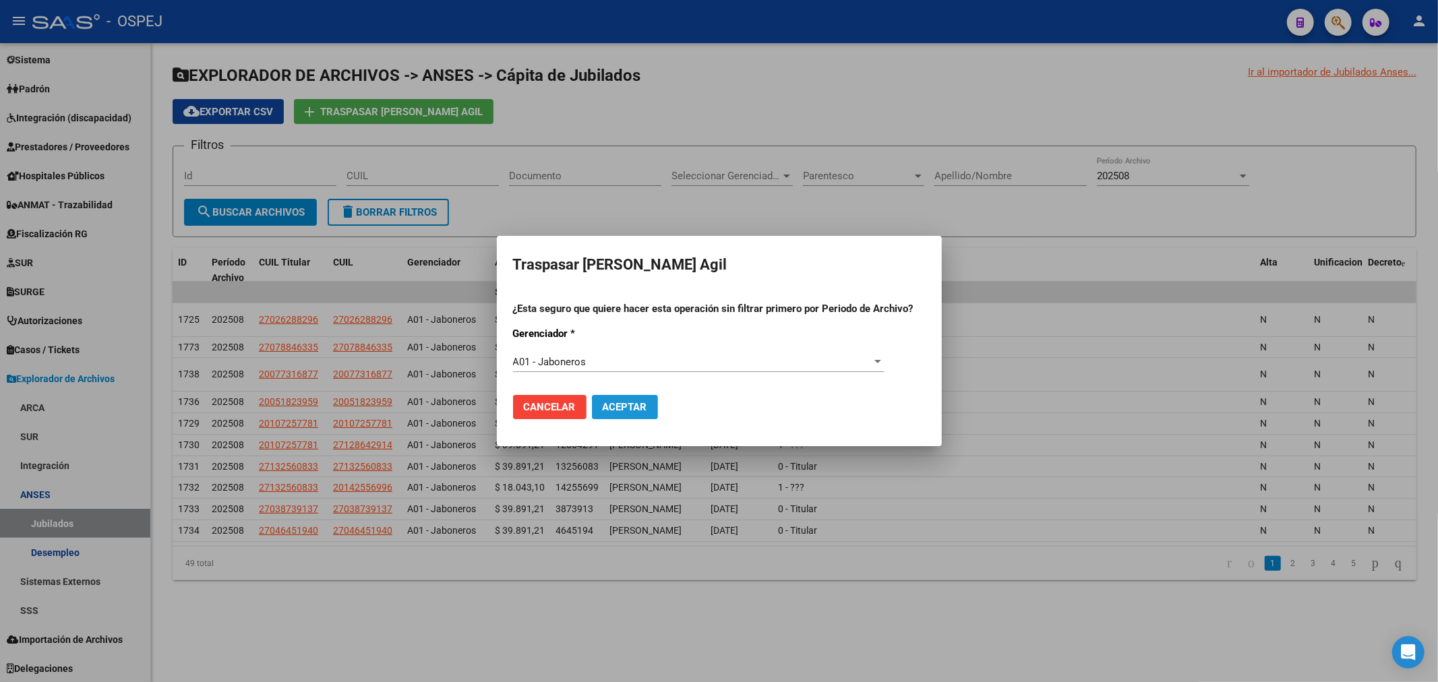
click at [630, 405] on span "Aceptar" at bounding box center [625, 407] width 44 height 12
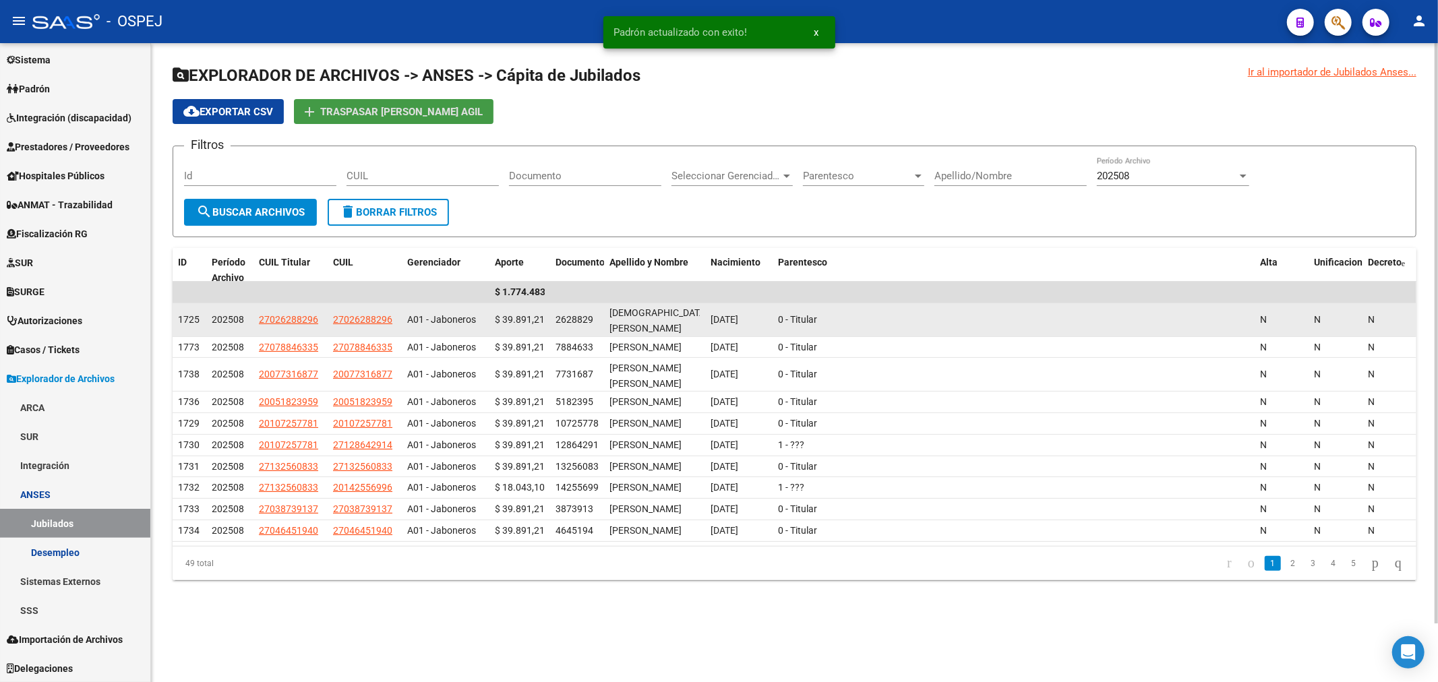
scroll to position [0, 0]
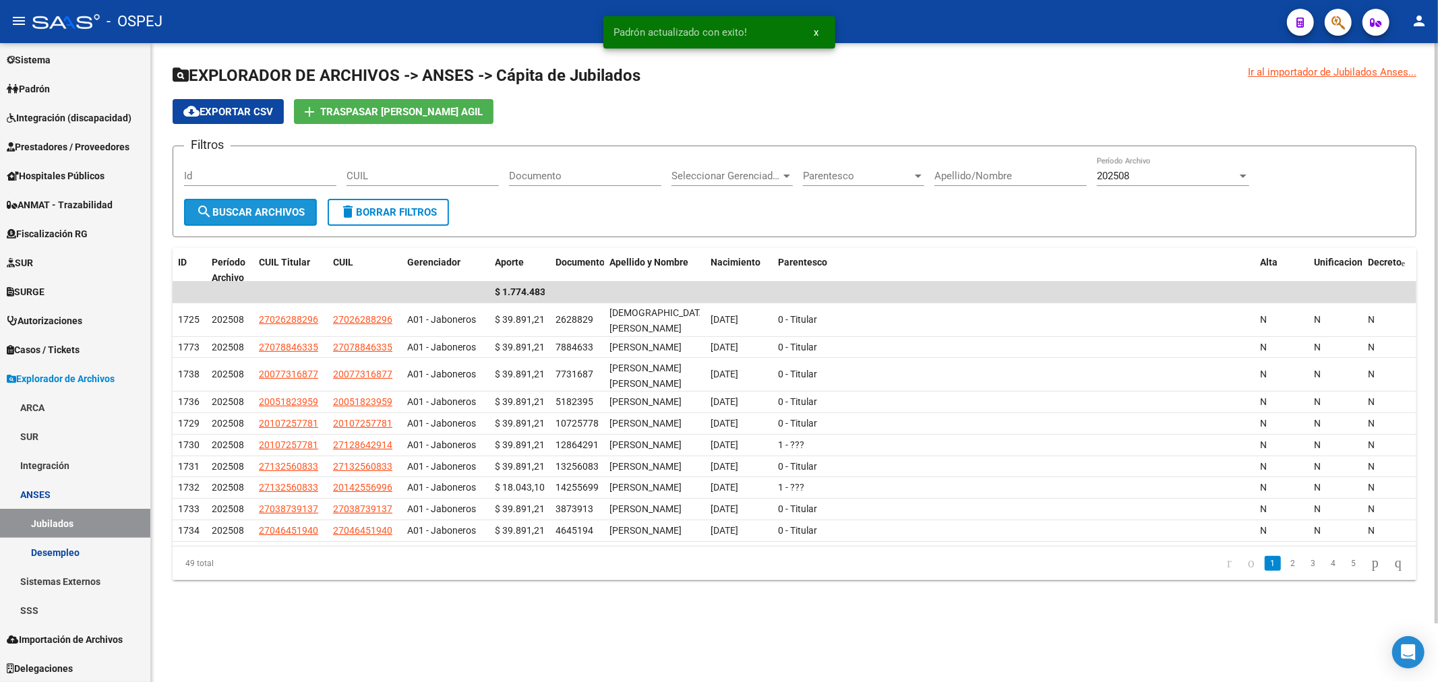
click at [278, 218] on span "search Buscar Archivos" at bounding box center [250, 212] width 109 height 12
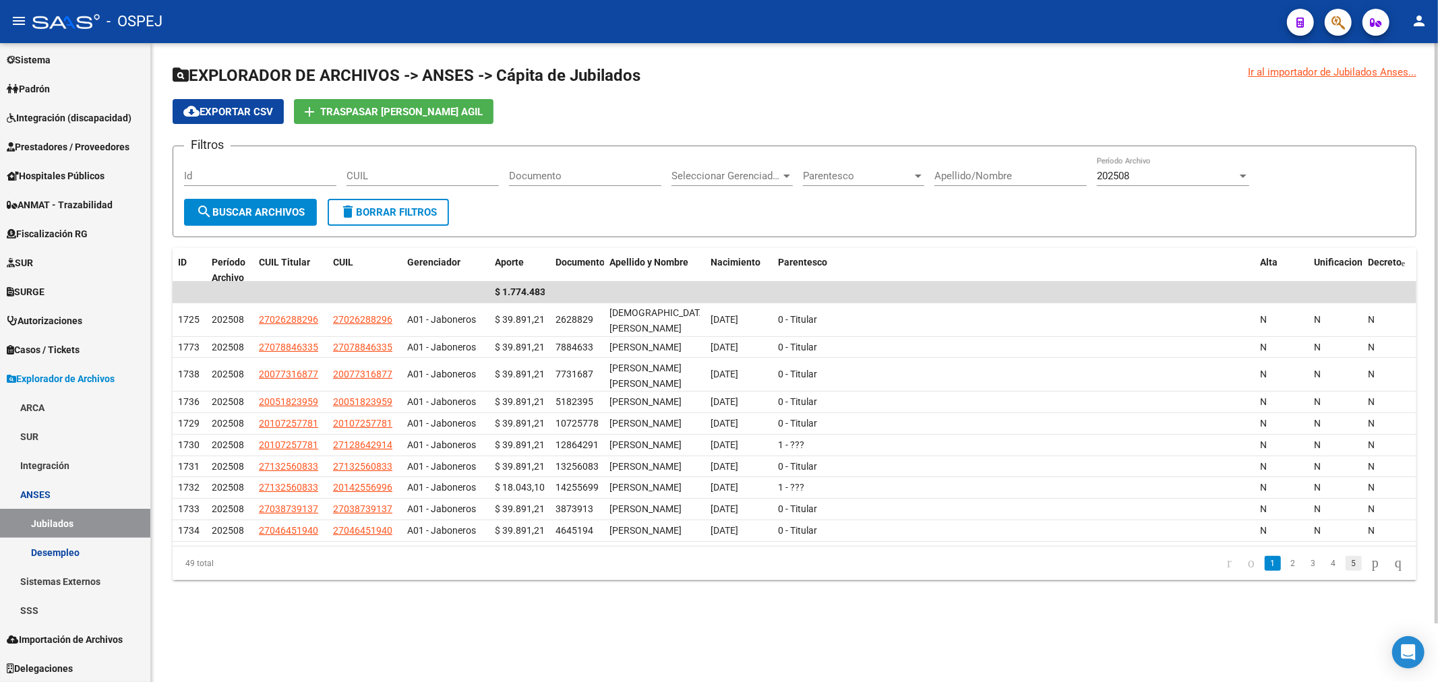
click at [1345, 571] on link "5" at bounding box center [1353, 563] width 16 height 15
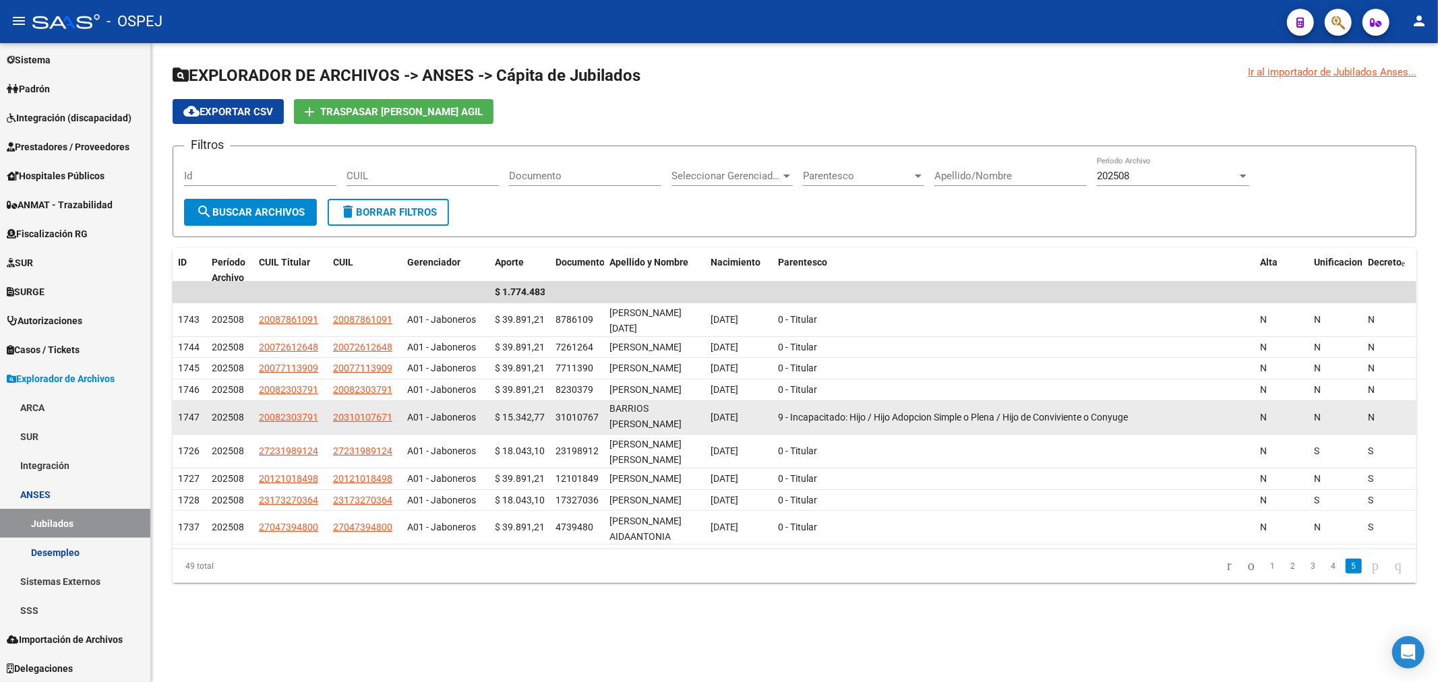
click at [950, 423] on span "9 - Incapacitado: Hijo / Hijo Adopcion Simple o Plena / Hijo de Conviviente o C…" at bounding box center [953, 417] width 350 height 11
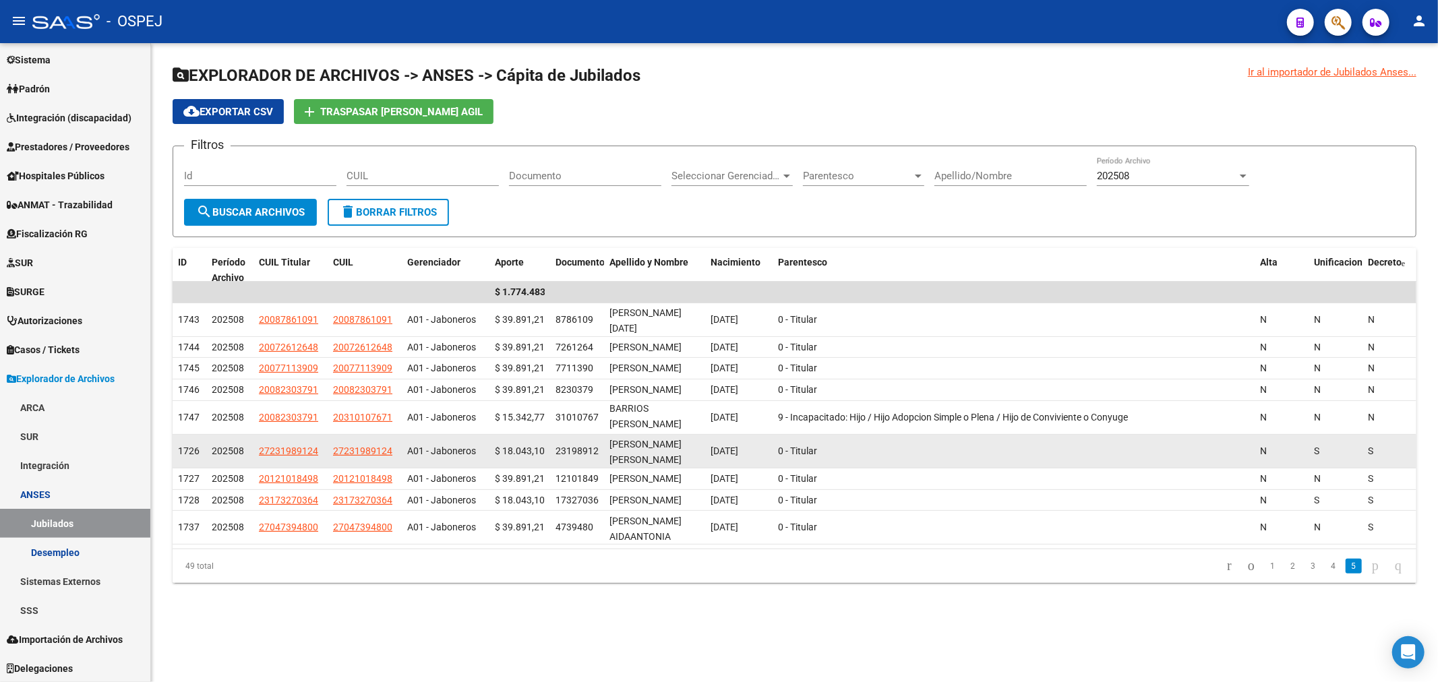
click at [513, 456] on span "$ 18.043,10" at bounding box center [520, 451] width 50 height 11
click at [514, 456] on span "$ 18.043,10" at bounding box center [520, 451] width 50 height 11
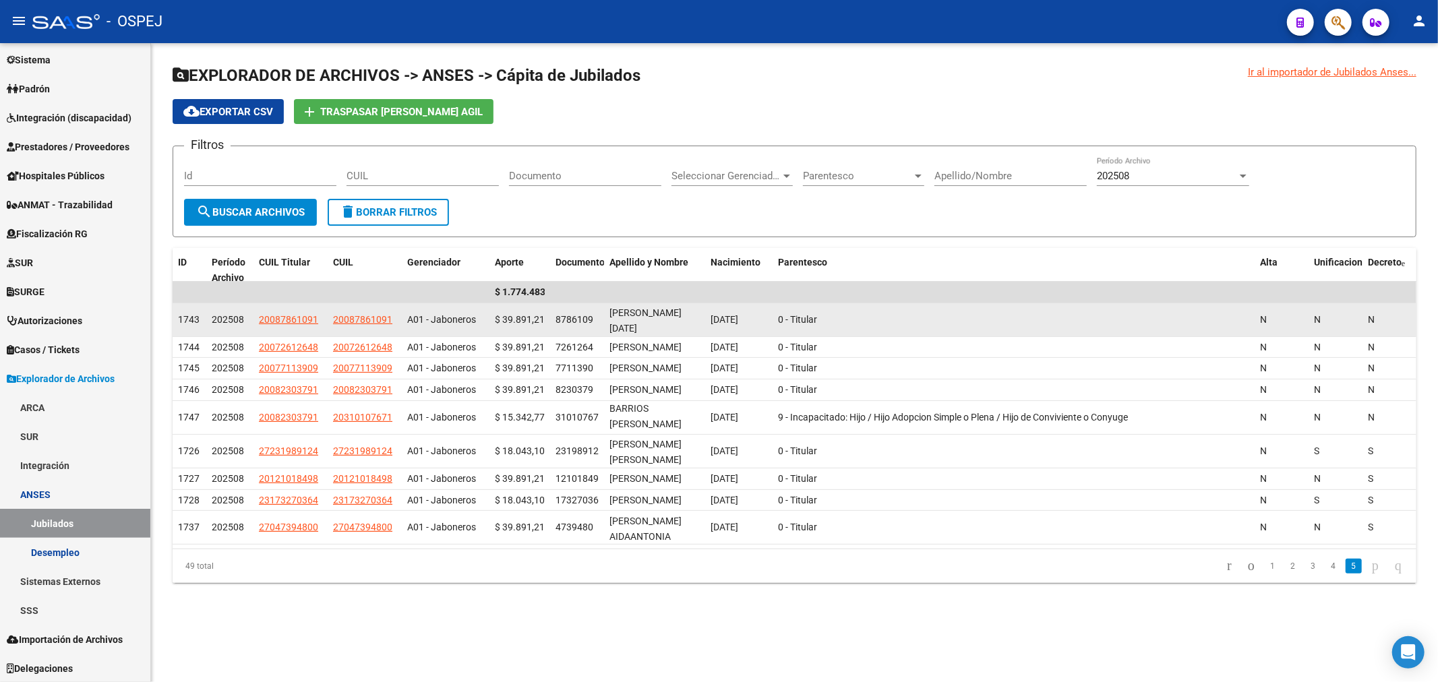
copy span "18.043,10"
